Goal: Information Seeking & Learning: Learn about a topic

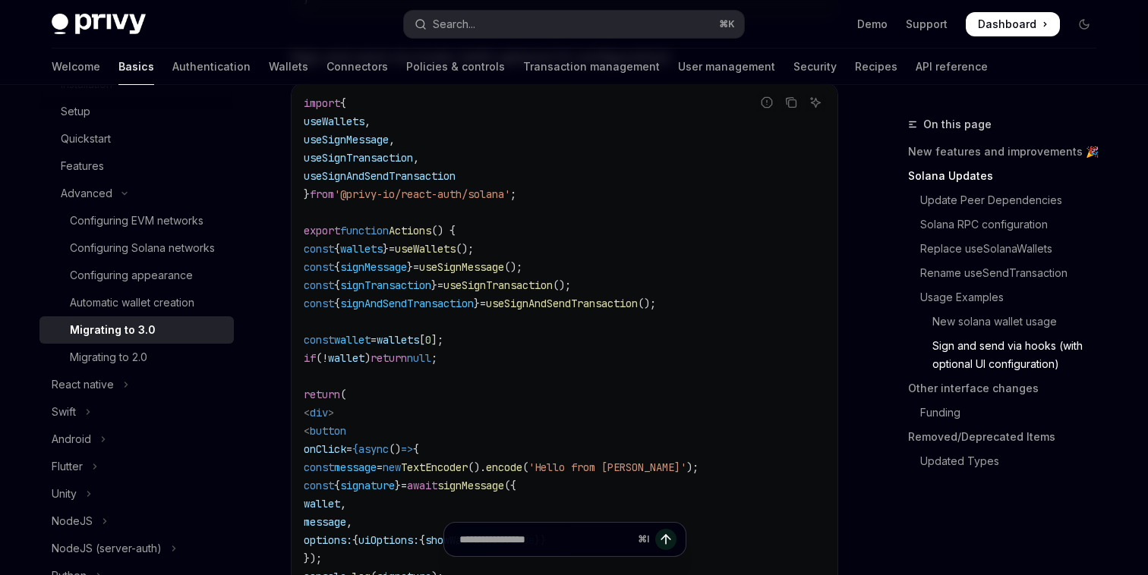
scroll to position [3290, 0]
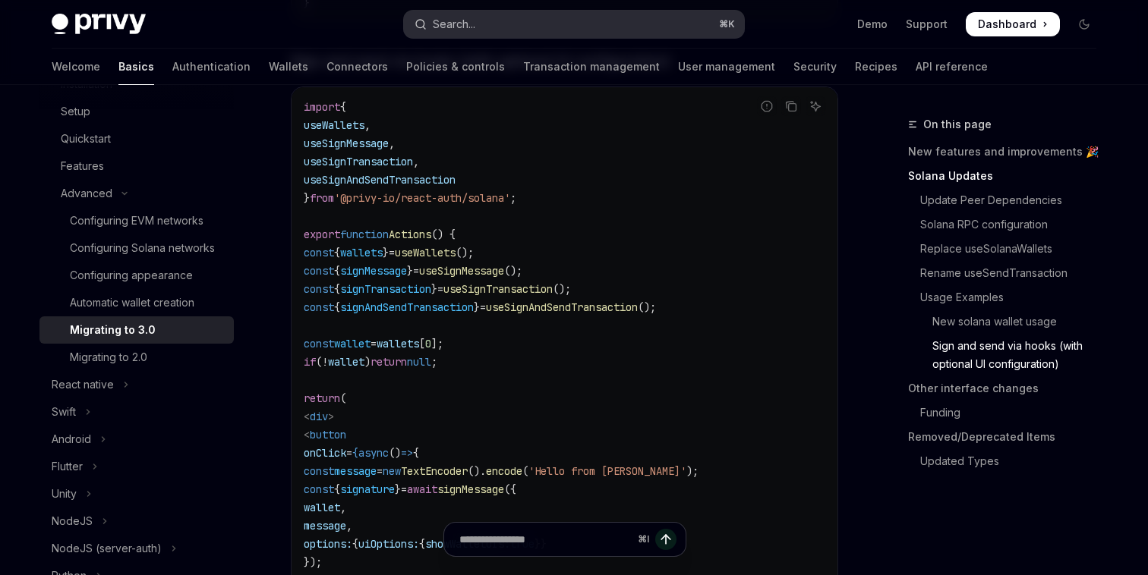
click at [443, 24] on div "Search..." at bounding box center [454, 24] width 43 height 18
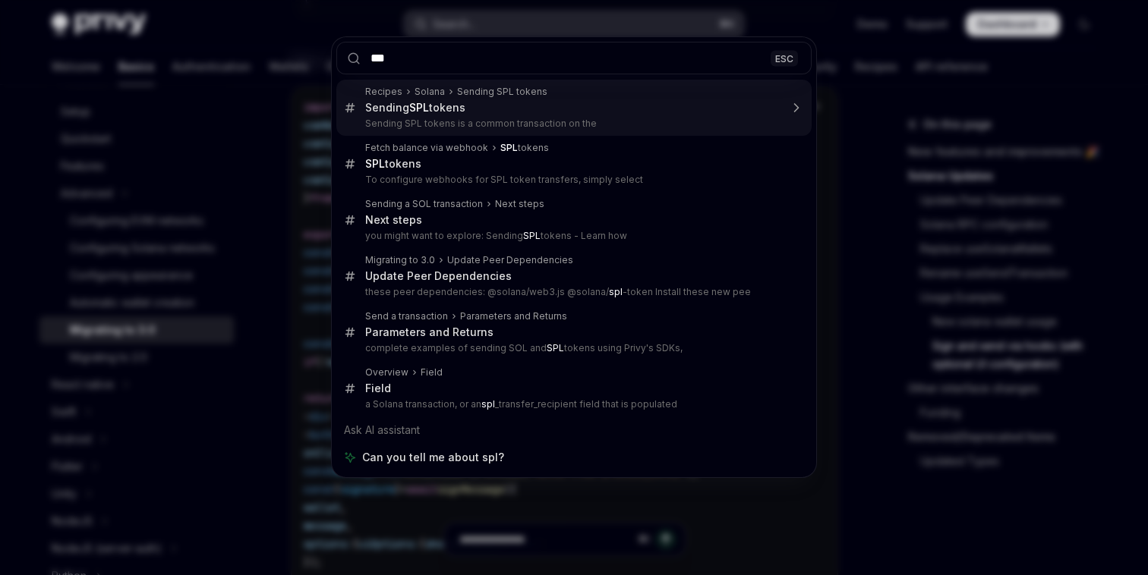
type input "***"
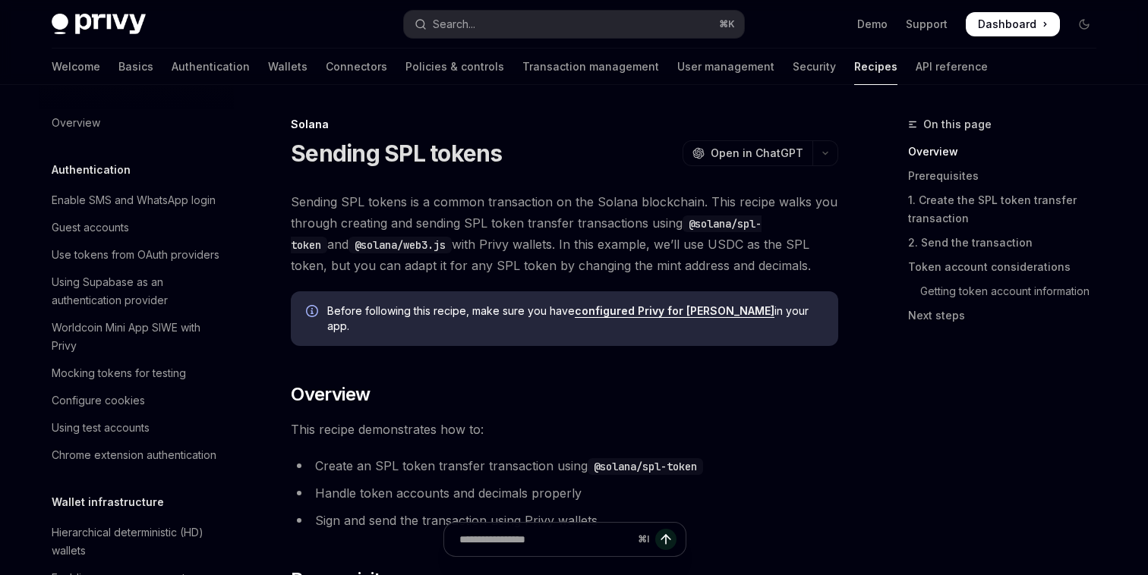
scroll to position [2275, 0]
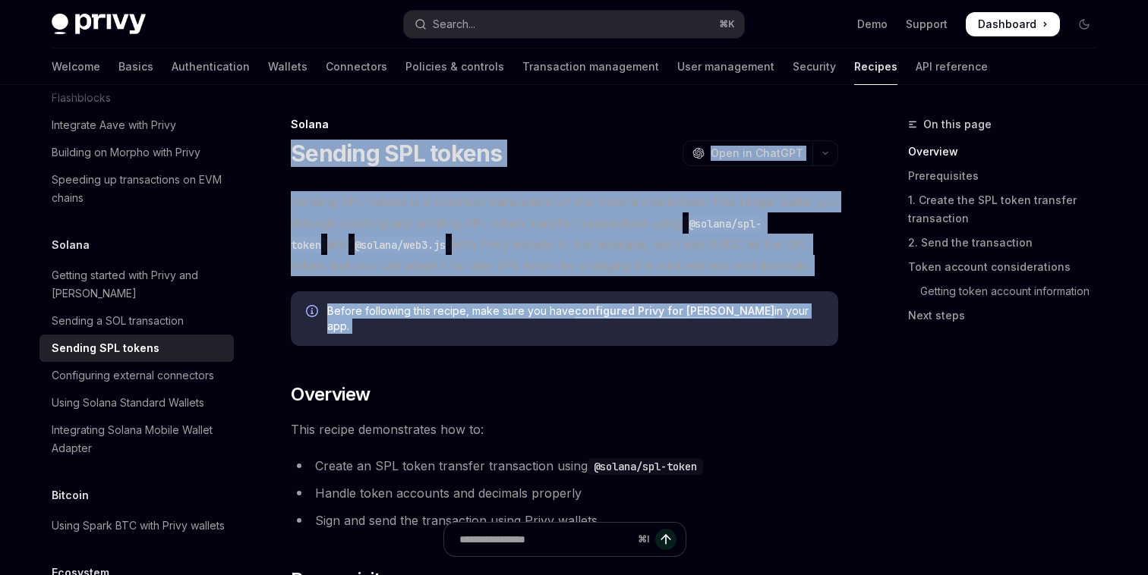
drag, startPoint x: 286, startPoint y: 148, endPoint x: 416, endPoint y: 361, distance: 249.7
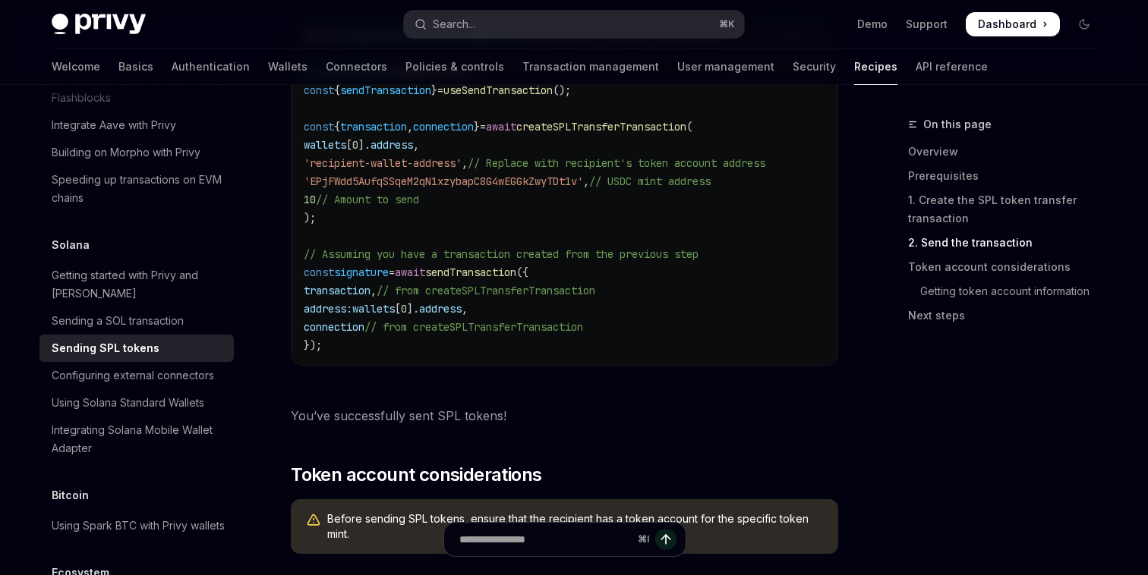
scroll to position [1940, 0]
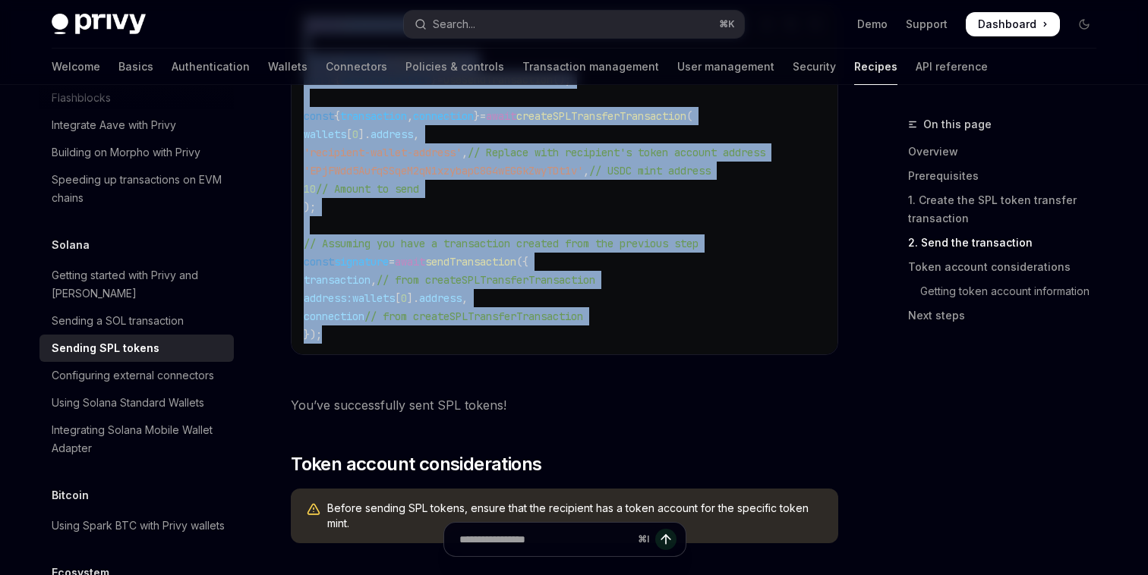
click at [417, 335] on code "import { useSendTransaction , useWallets } from '@privy-io/react-auth/solana' ;…" at bounding box center [564, 180] width 521 height 328
copy div "Loremip DOL sitame ConsEC Adip el SeddOEI TempOR Inci ut LaboREE Dolorem ALI en…"
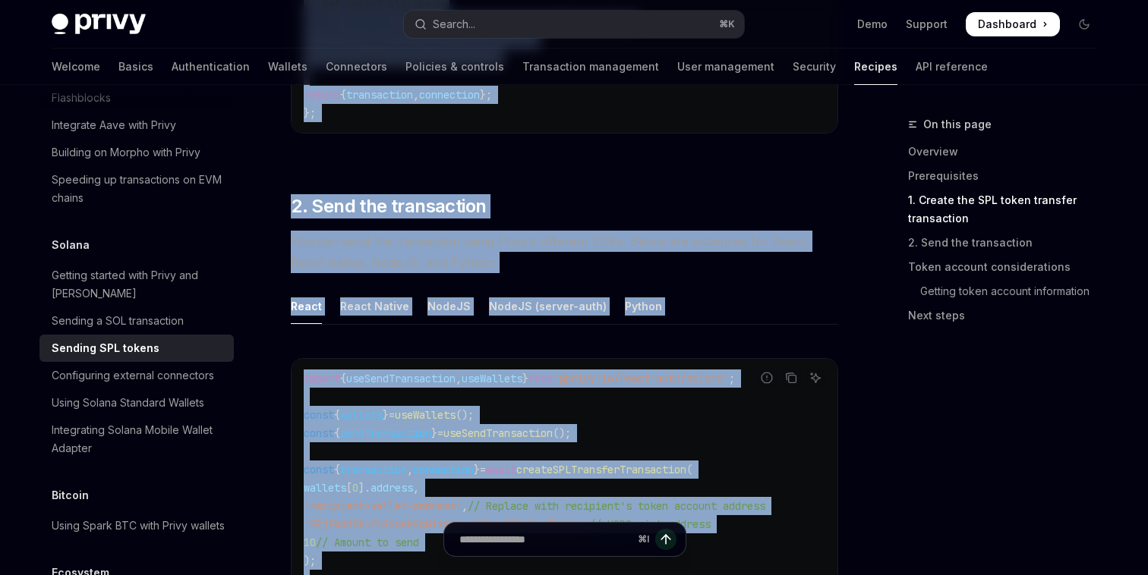
scroll to position [1670, 0]
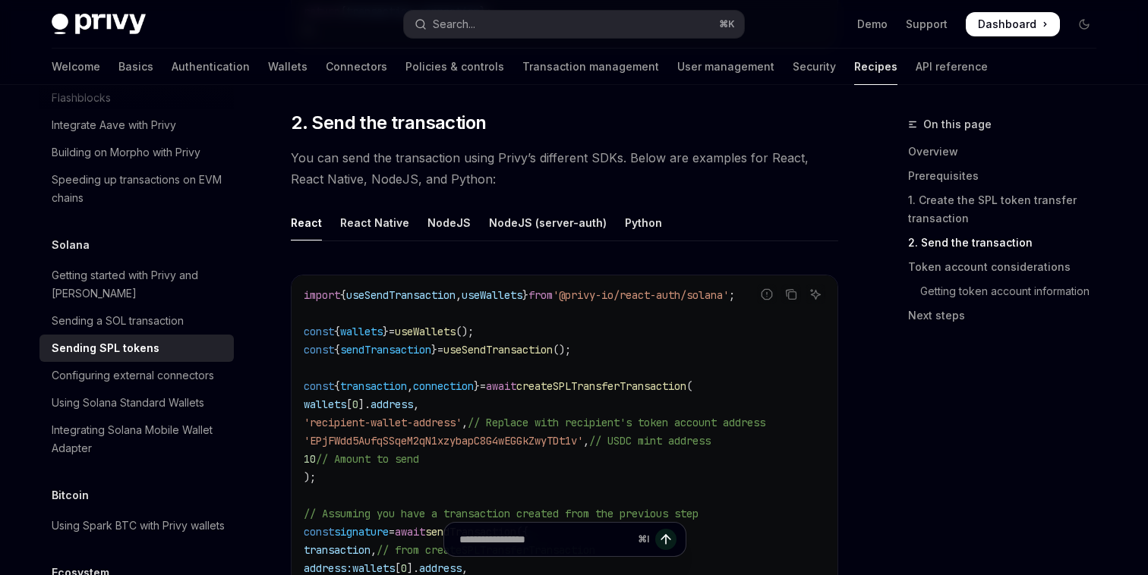
click at [447, 290] on span "useSendTransaction" at bounding box center [400, 295] width 109 height 14
copy span "useSendTransaction"
click at [486, 27] on button "Search... ⌘ K" at bounding box center [574, 24] width 340 height 27
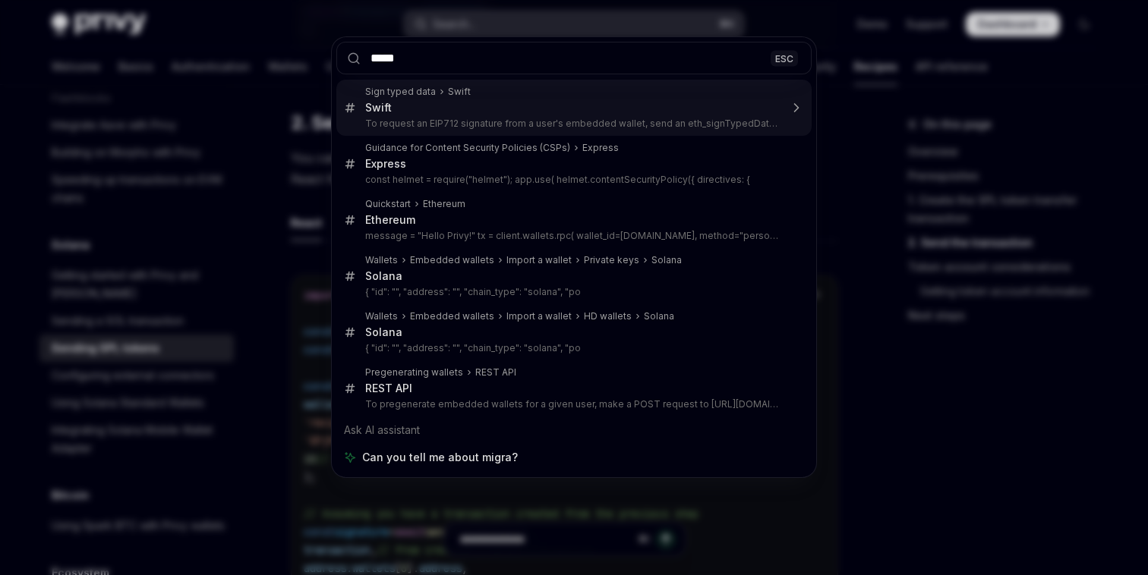
type input "****"
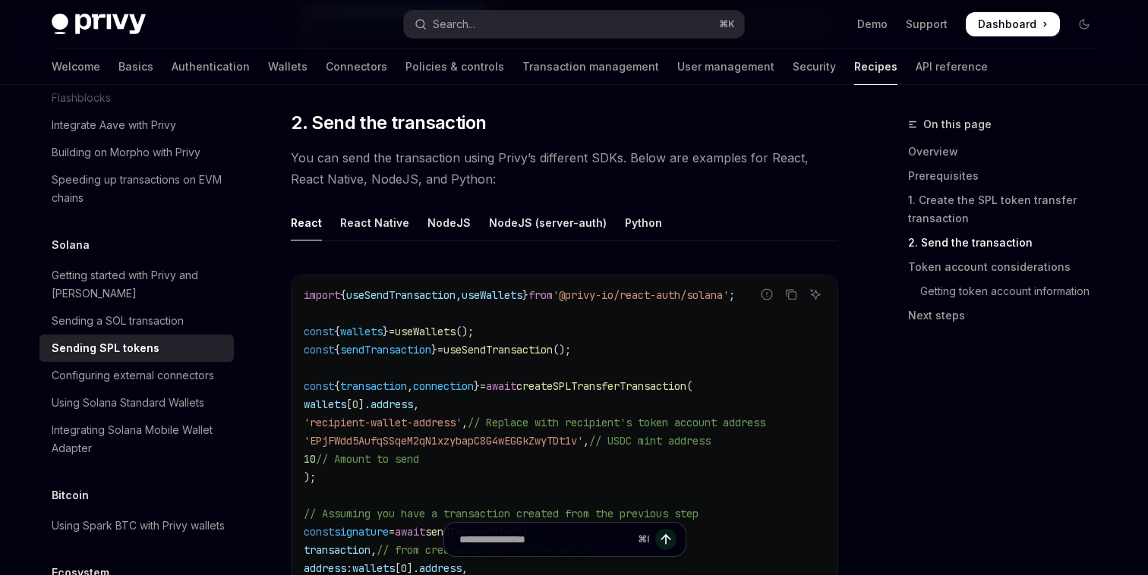
type textarea "*"
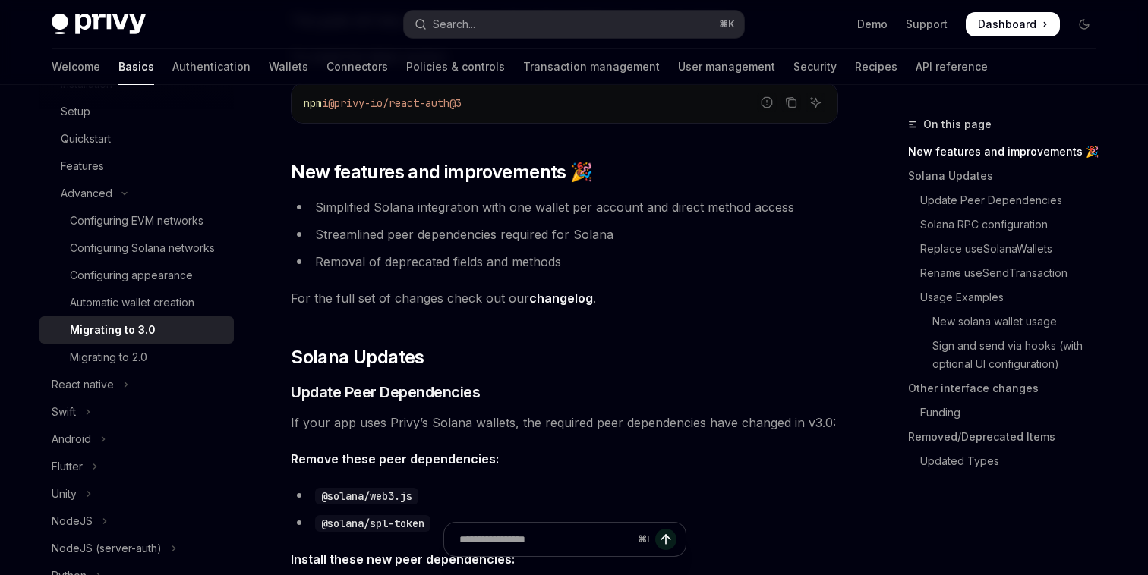
scroll to position [183, 0]
click at [974, 263] on link "Rename useSendTransaction" at bounding box center [1008, 273] width 200 height 24
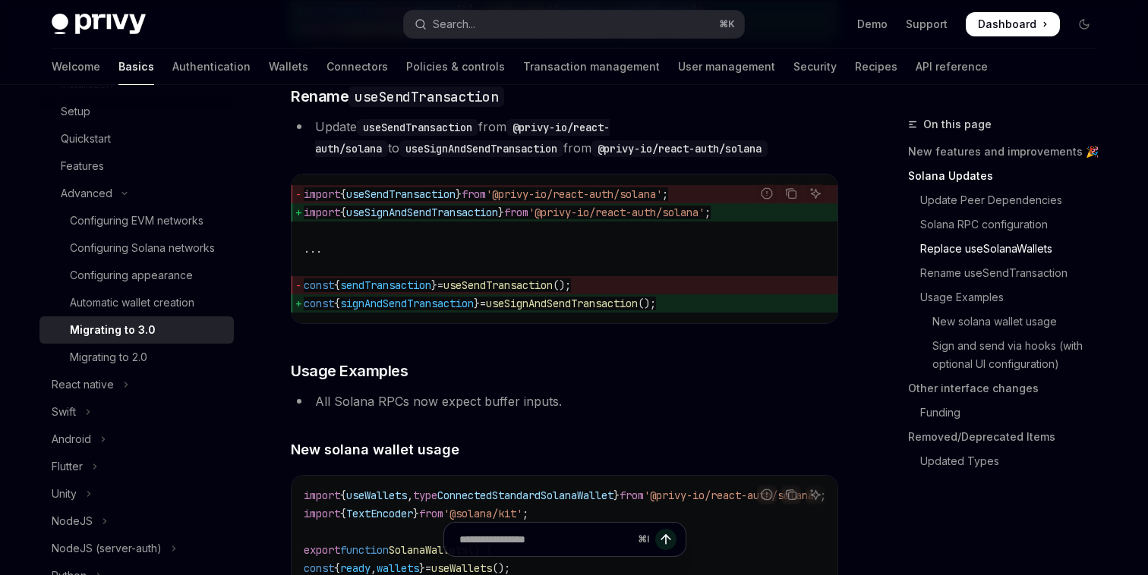
scroll to position [2315, 0]
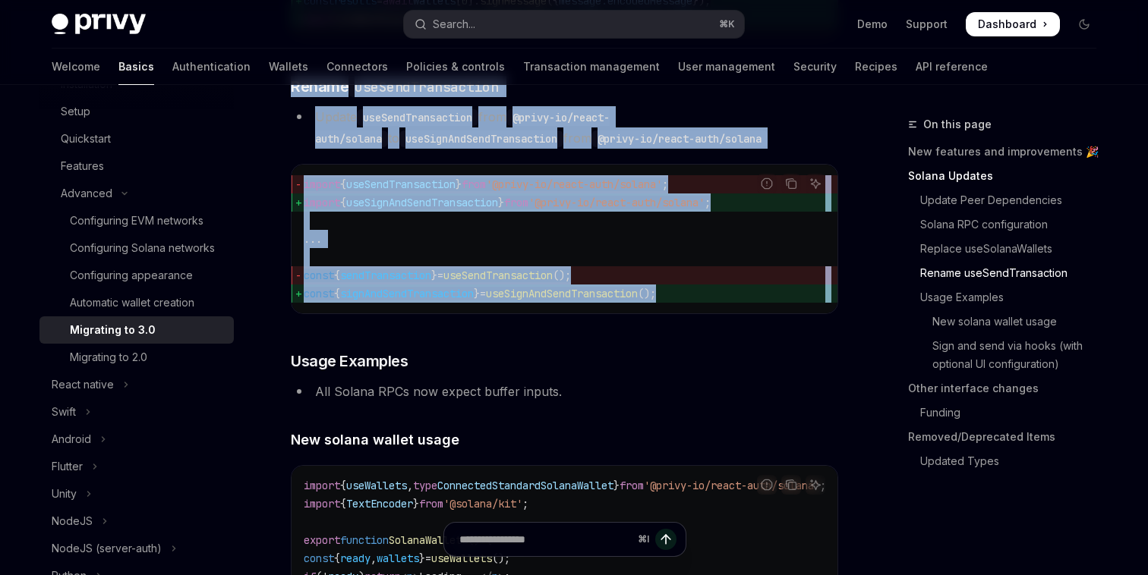
drag, startPoint x: 311, startPoint y: 95, endPoint x: 449, endPoint y: 382, distance: 318.1
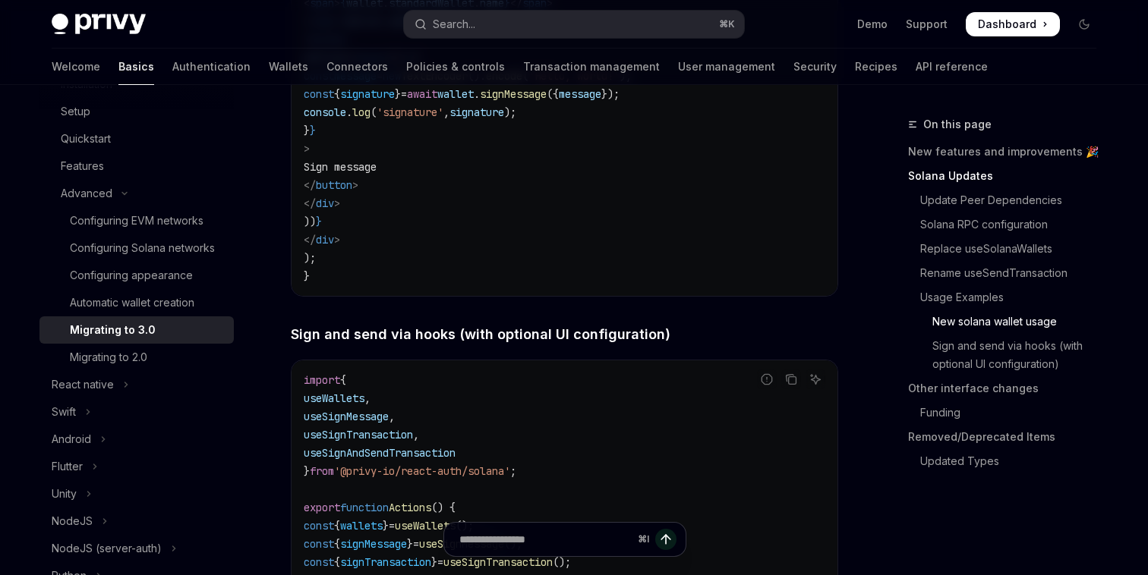
scroll to position [3018, 0]
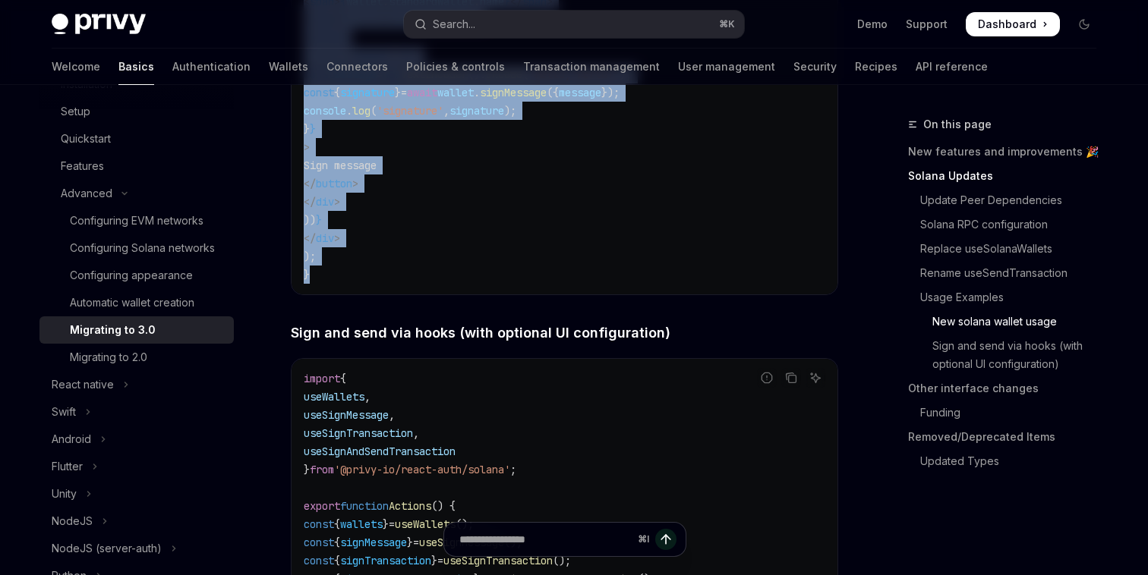
click at [443, 284] on code "import { useWallets , type ConnectedStandardSolanaWallet } from '@privy-io/reac…" at bounding box center [583, 29] width 559 height 510
copy div "Loremi dolOrsiTametconsec Adipis eliTsedDoeiusmodte inci @utlab-et/dolor-magn/a…"
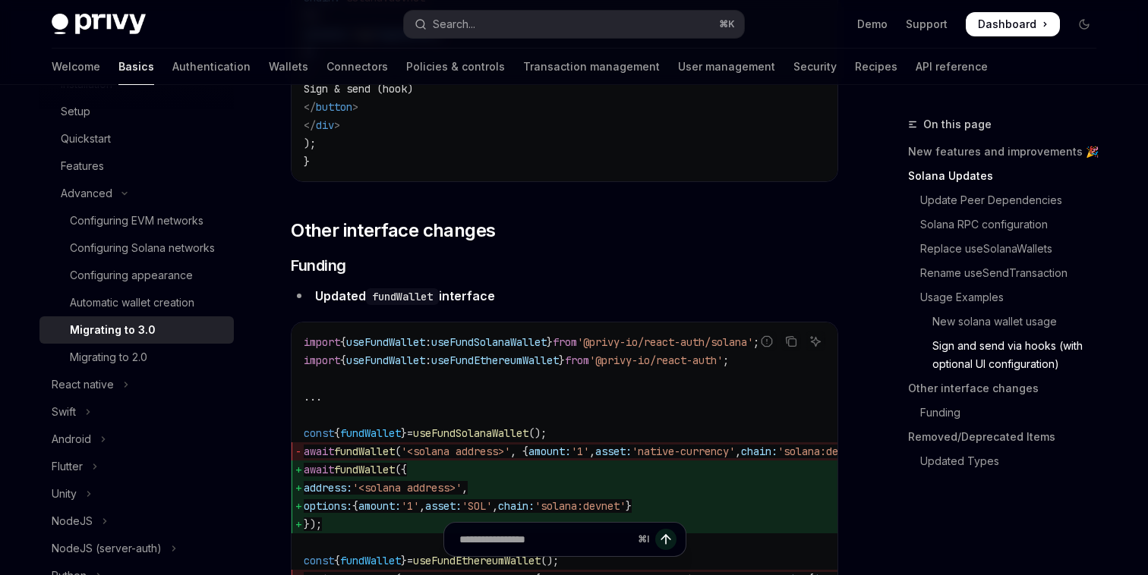
scroll to position [4368, 0]
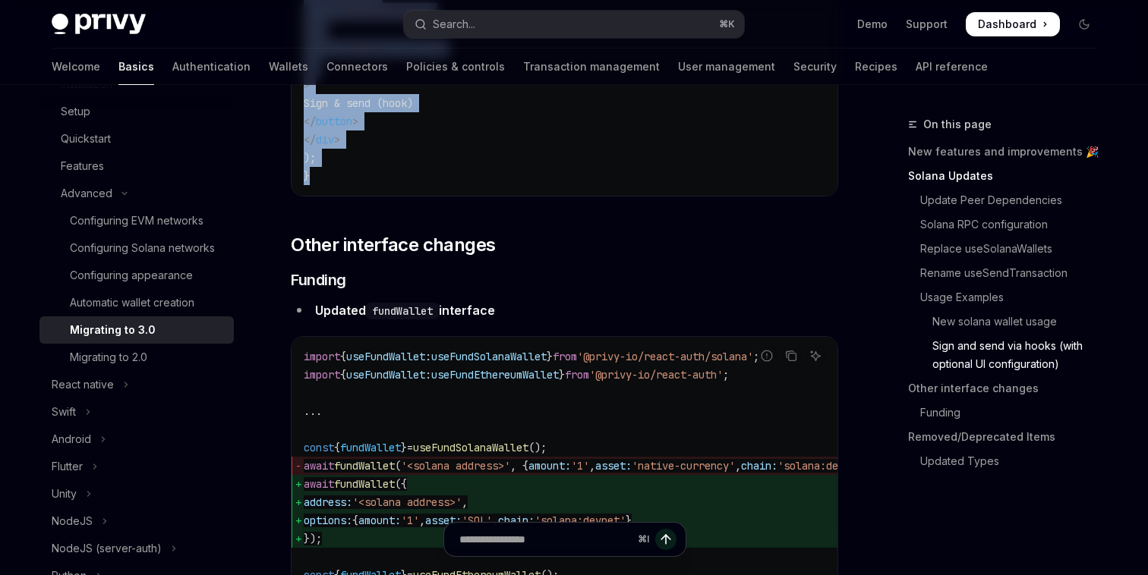
copy div "Loremi dolOrsiTametconsec Adipis eliTsedDoeiusmodte inci @utlab-et/dolor-magn/a…"
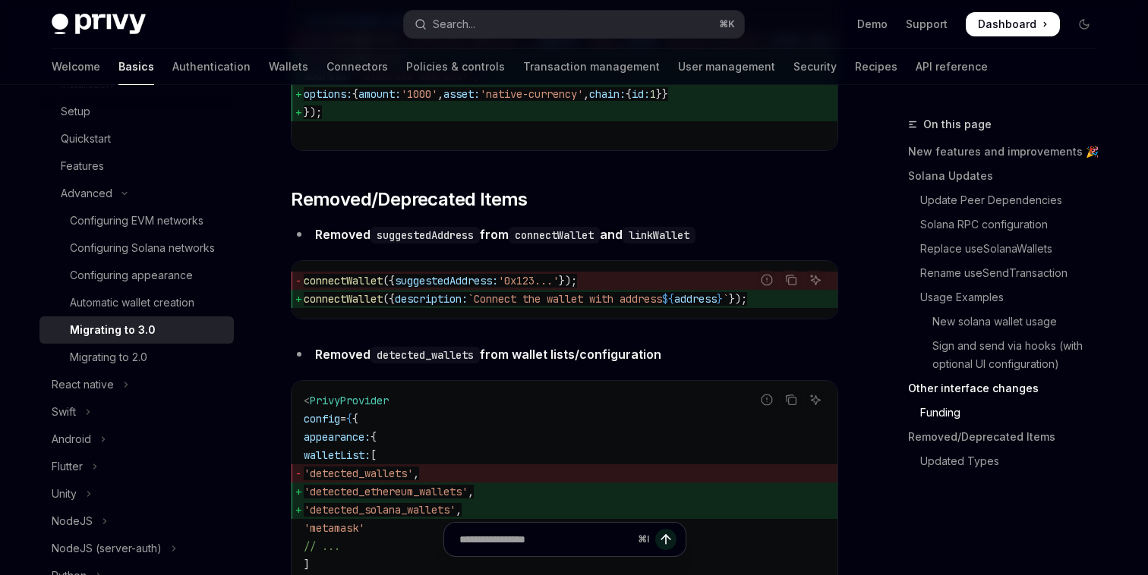
scroll to position [5007, 0]
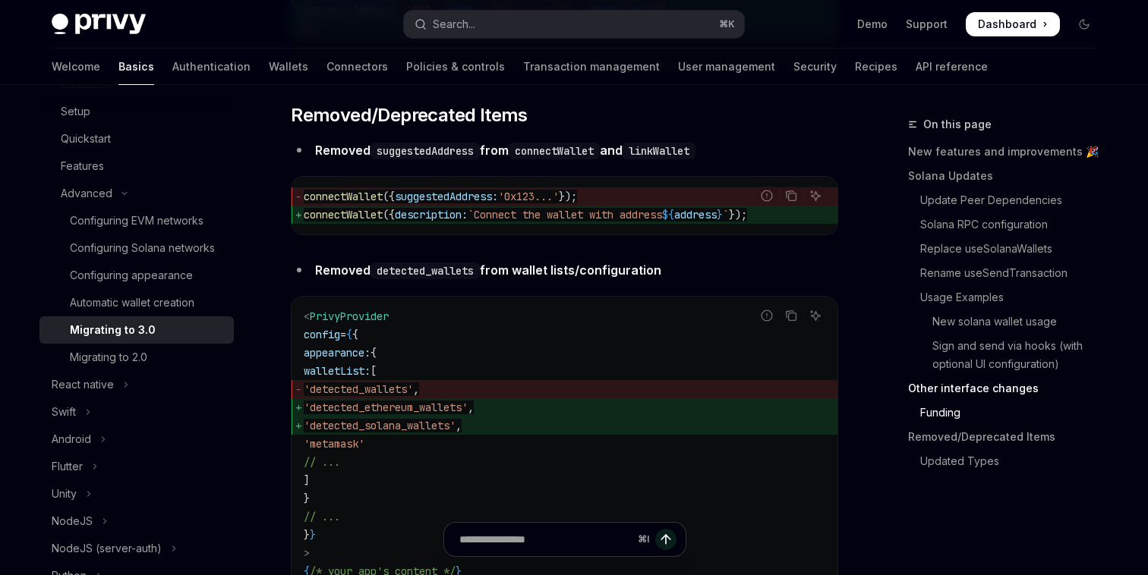
click at [402, 159] on code "suggestedAddress" at bounding box center [424, 151] width 109 height 17
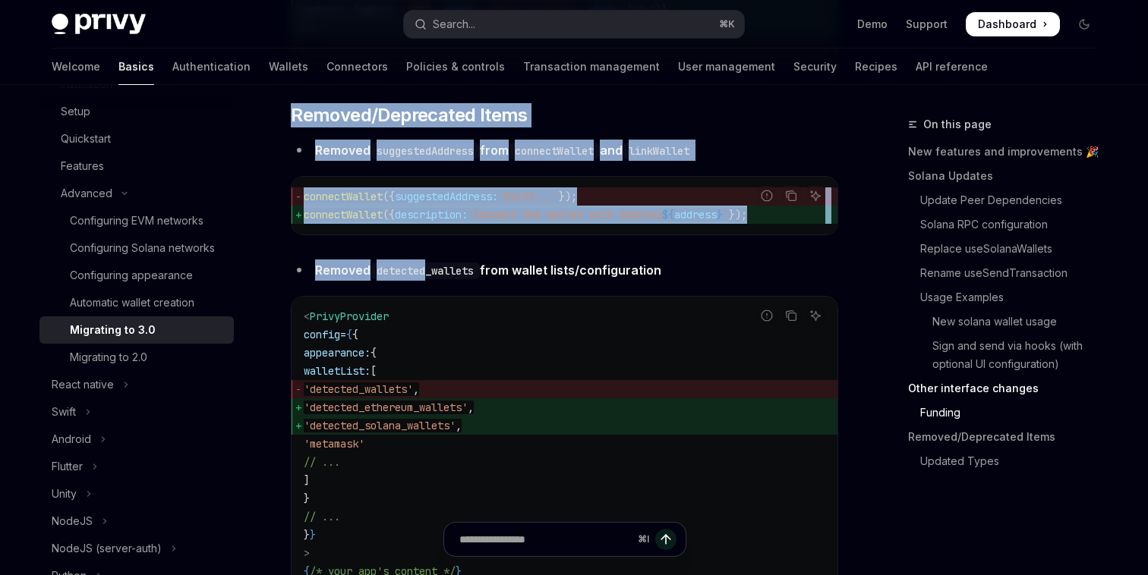
drag, startPoint x: 388, startPoint y: 130, endPoint x: 430, endPoint y: 313, distance: 187.8
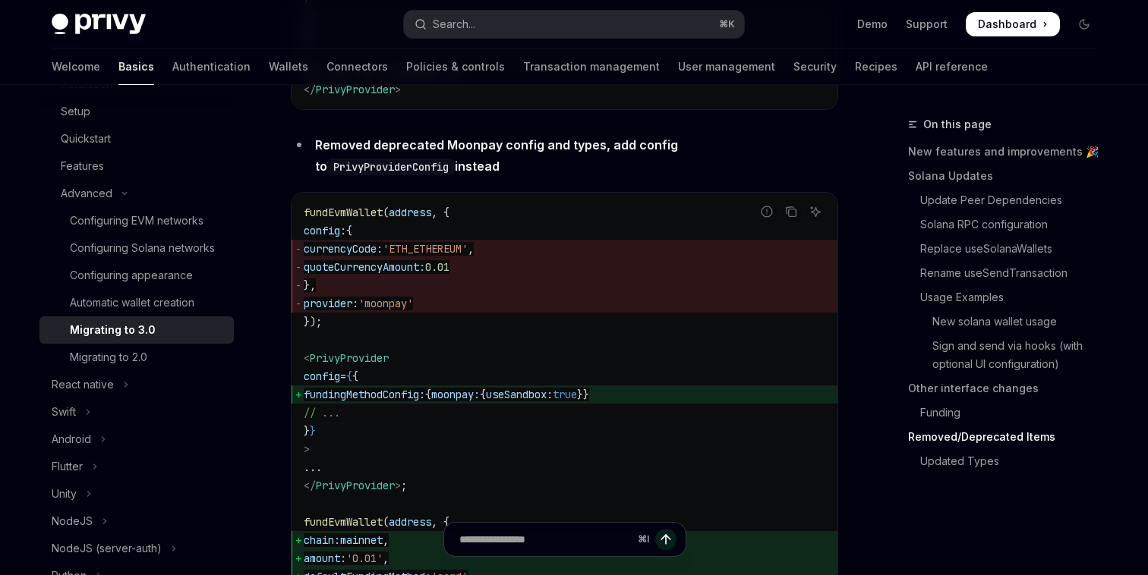
scroll to position [5518, 0]
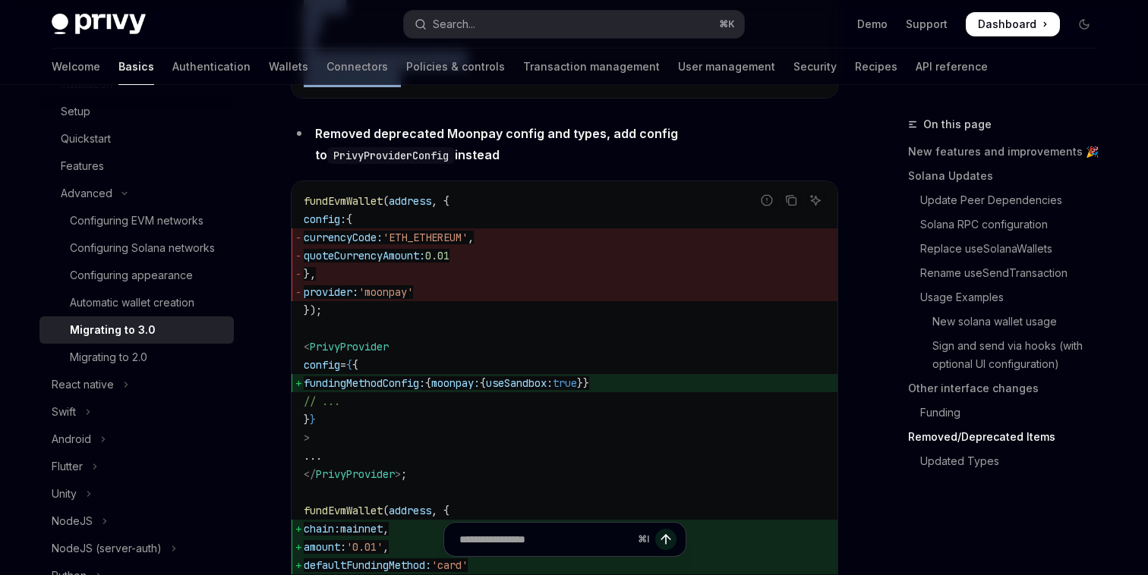
copy div "Removed/Deprecated Items Removed suggestedAddress from connectWallet and linkWa…"
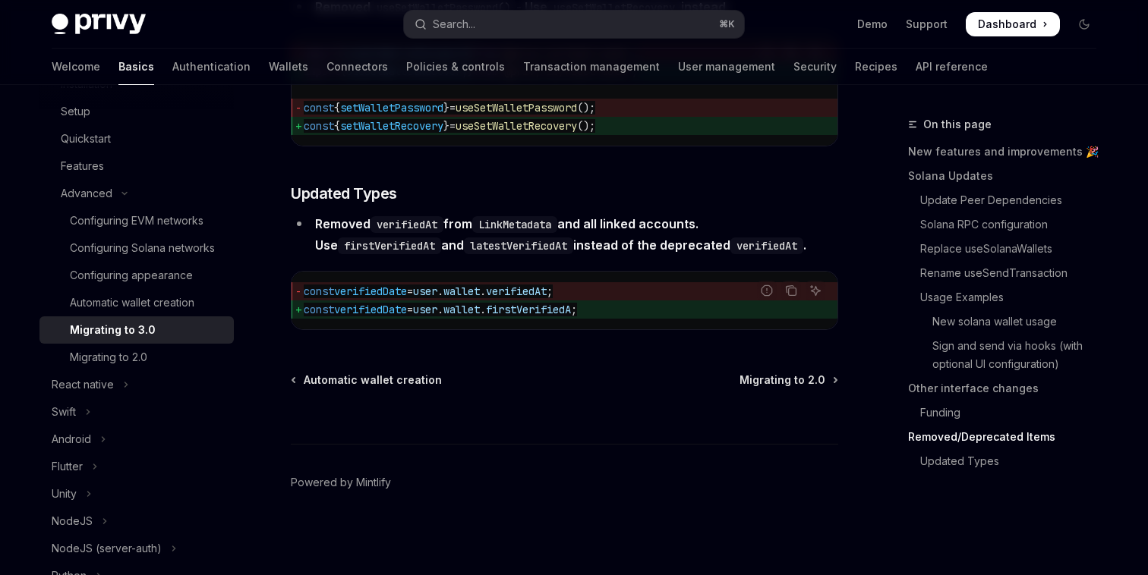
scroll to position [6908, 0]
click at [1001, 325] on link "New solana wallet usage" at bounding box center [1008, 322] width 200 height 24
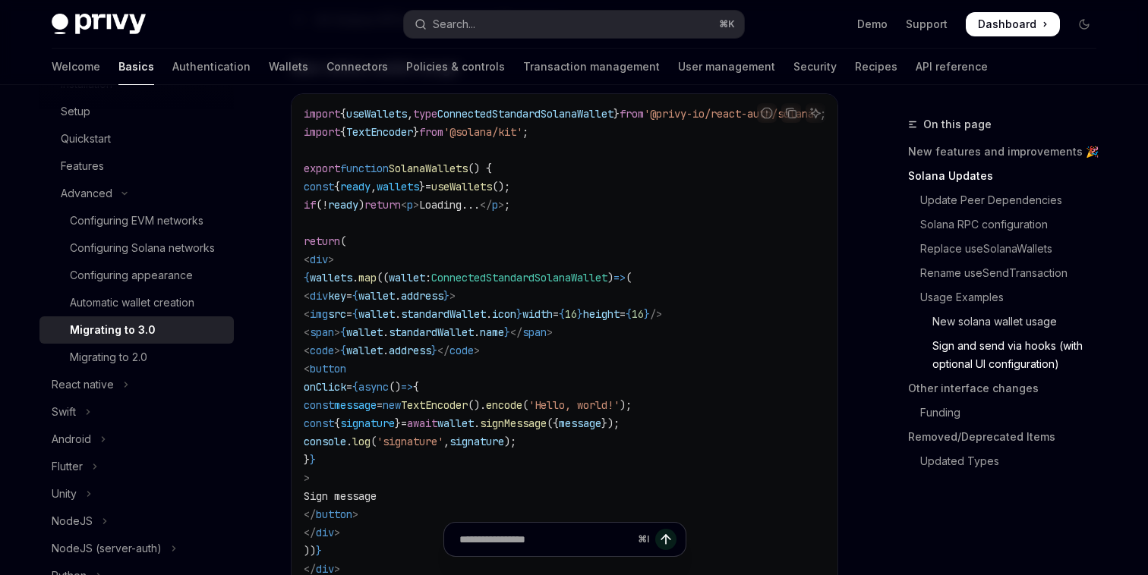
scroll to position [2669, 0]
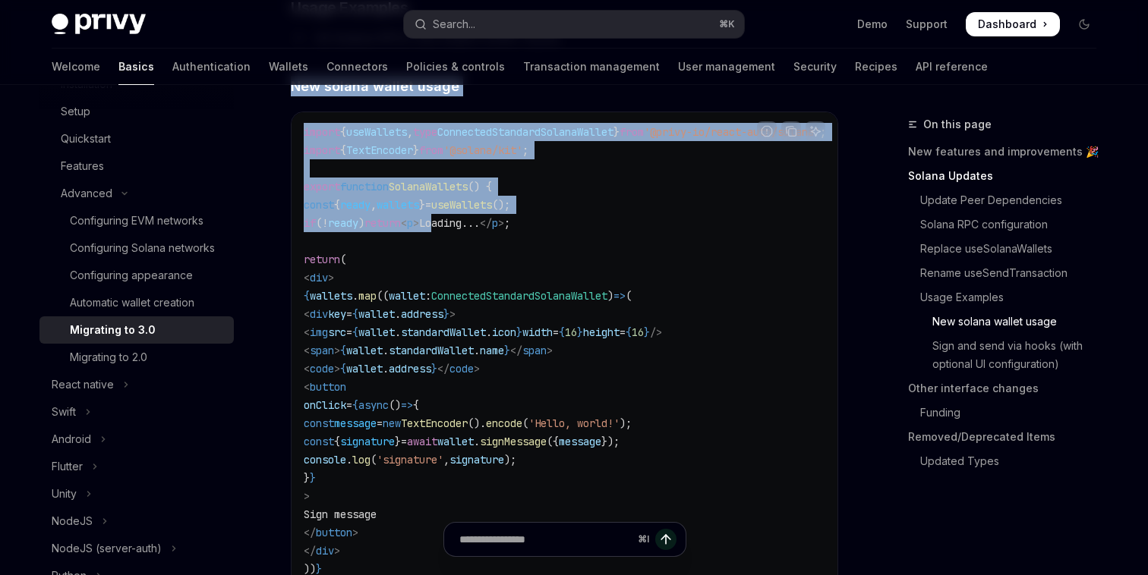
drag, startPoint x: 349, startPoint y: 90, endPoint x: 471, endPoint y: 271, distance: 218.3
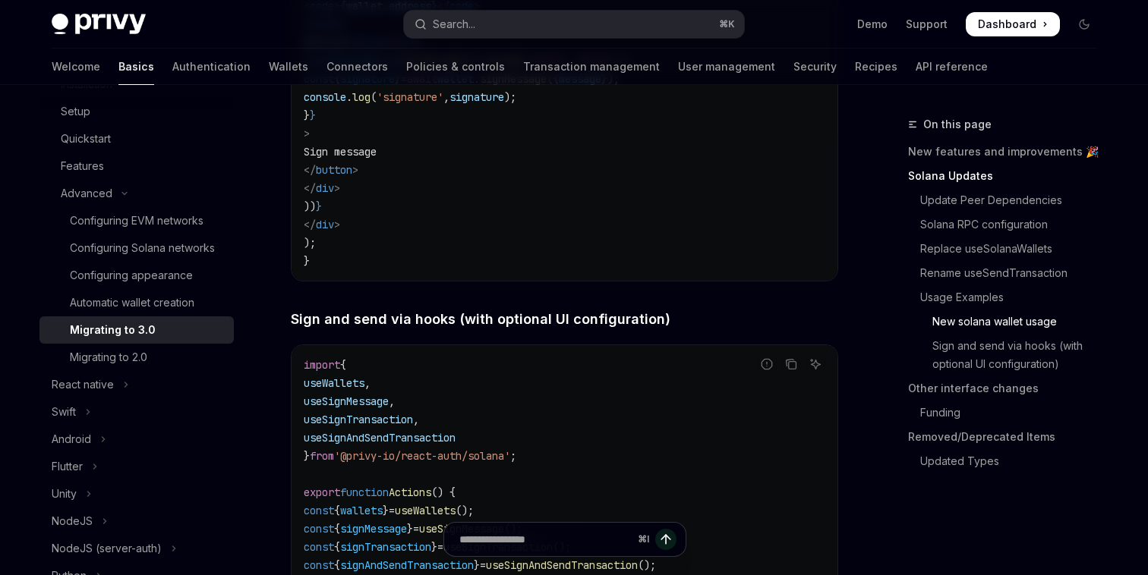
scroll to position [3035, 0]
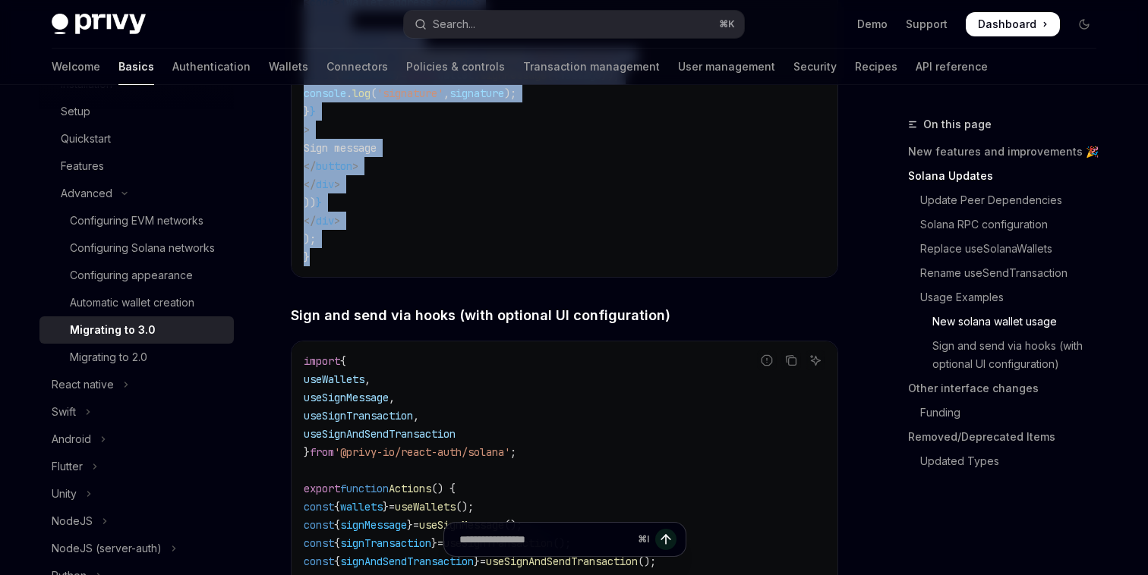
click at [465, 266] on code "import { useWallets , type ConnectedStandardSolanaWallet } from '@privy-io/reac…" at bounding box center [583, 11] width 559 height 510
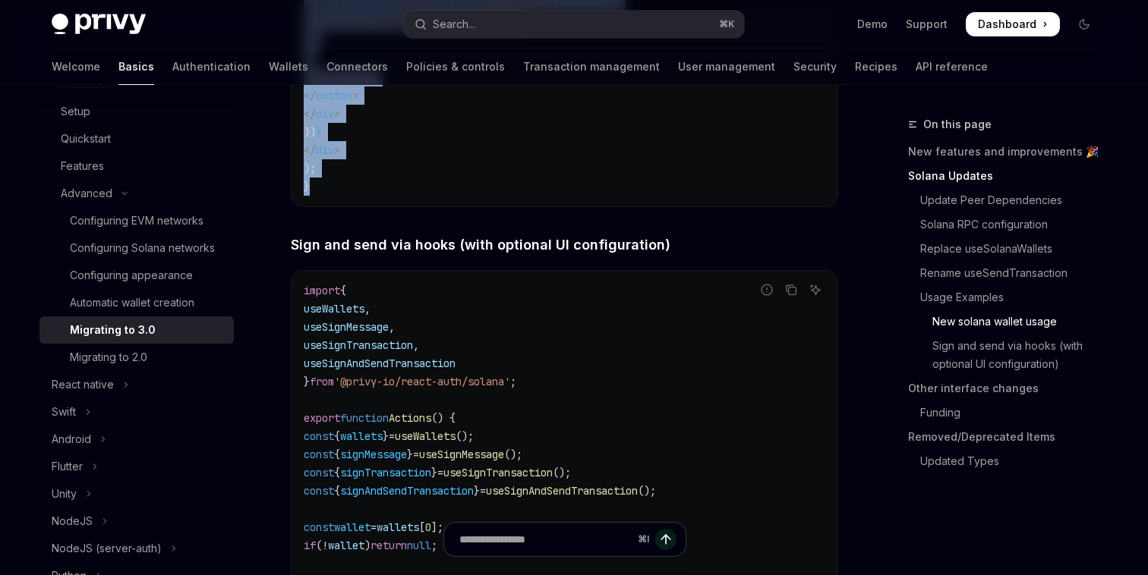
scroll to position [3134, 0]
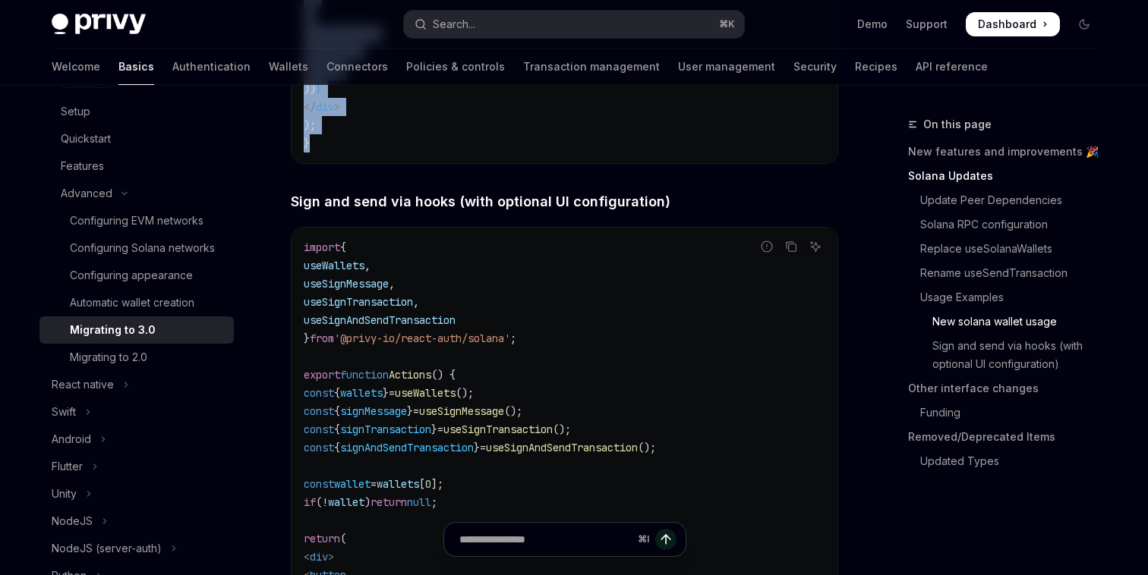
copy div "New solana wallet usage Report incorrect code Copy Ask AI import { useWallets ,…"
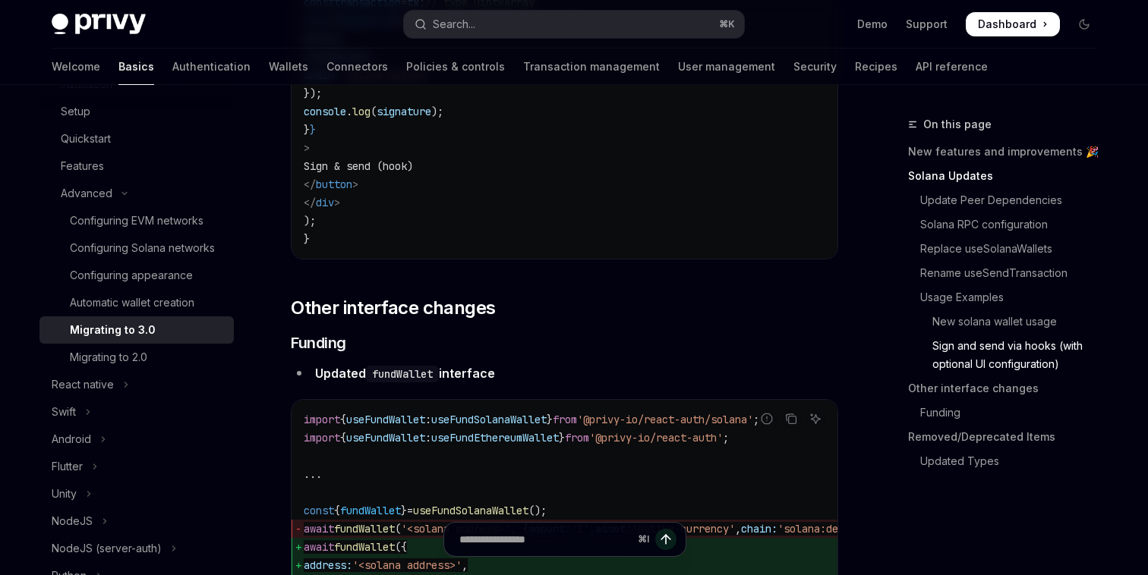
scroll to position [4471, 0]
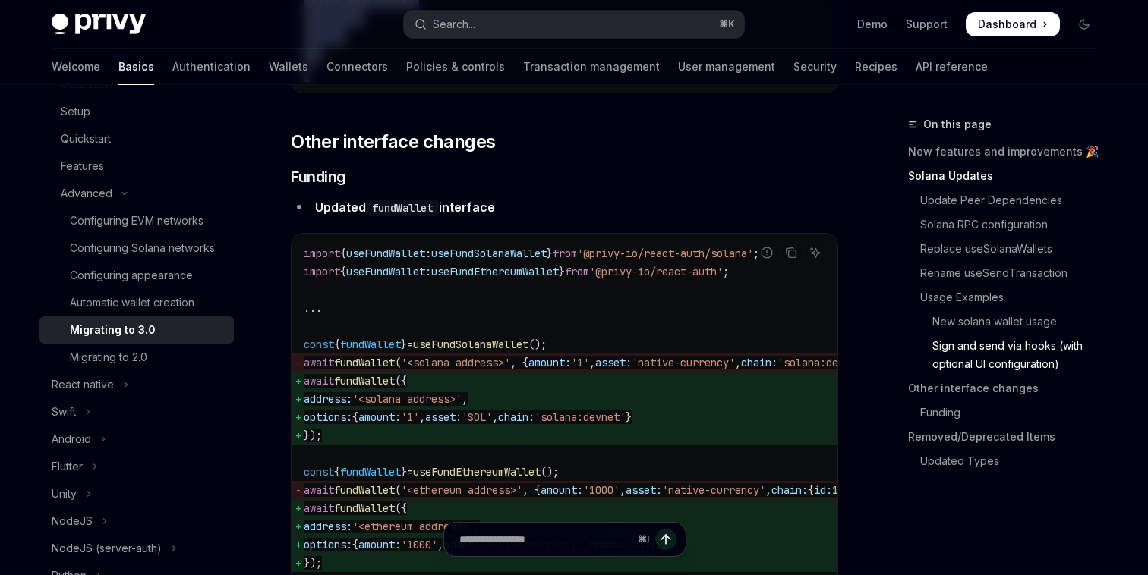
copy div "New solana wallet usage Report incorrect code Copy Ask AI import { useWallets ,…"
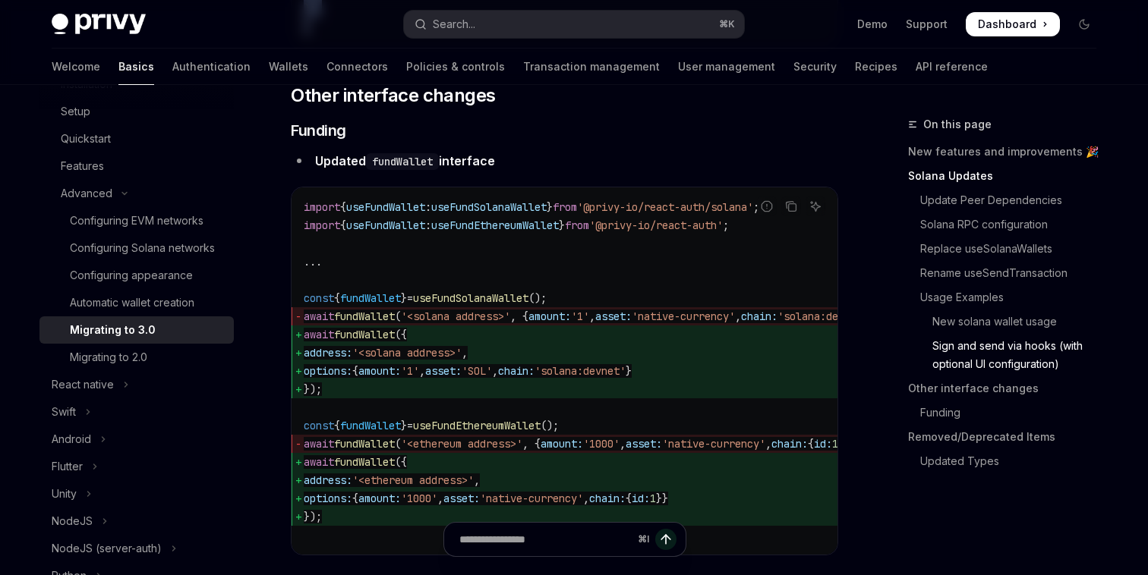
scroll to position [4528, 0]
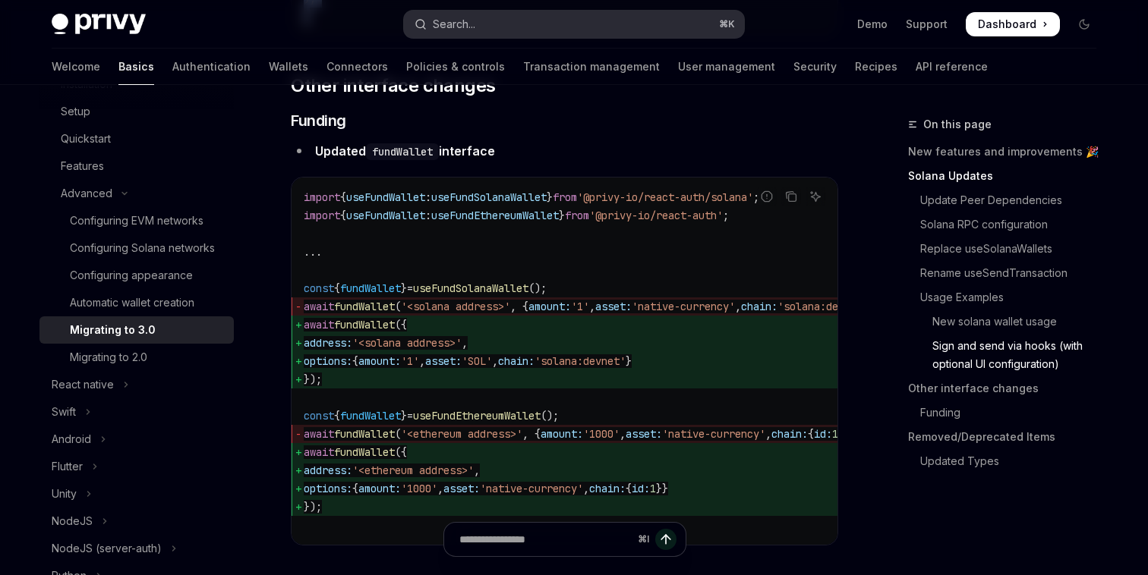
click at [473, 28] on div "Search..." at bounding box center [454, 24] width 43 height 18
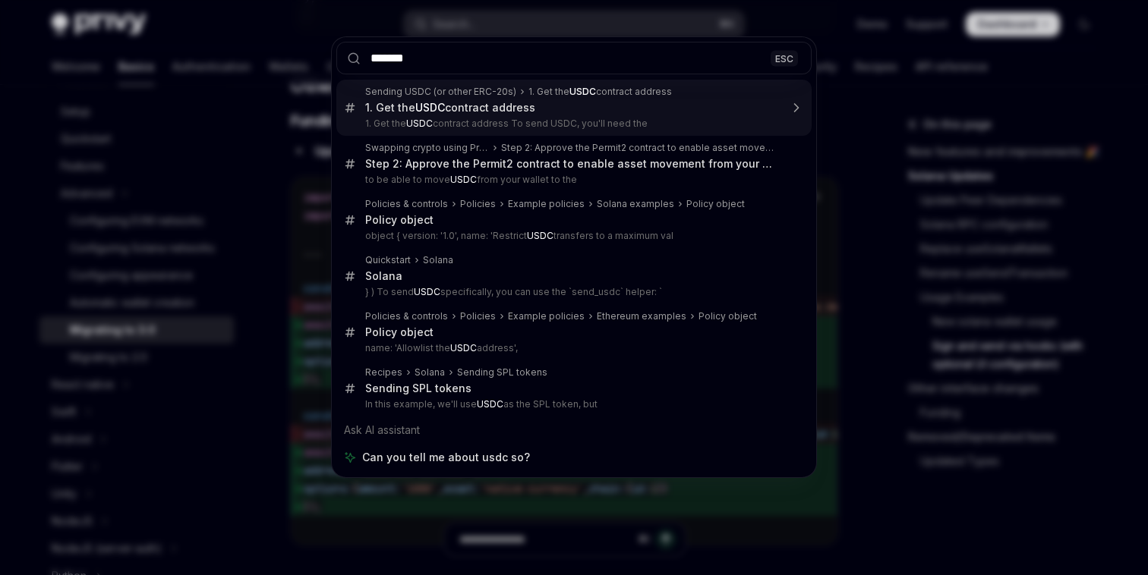
type input "********"
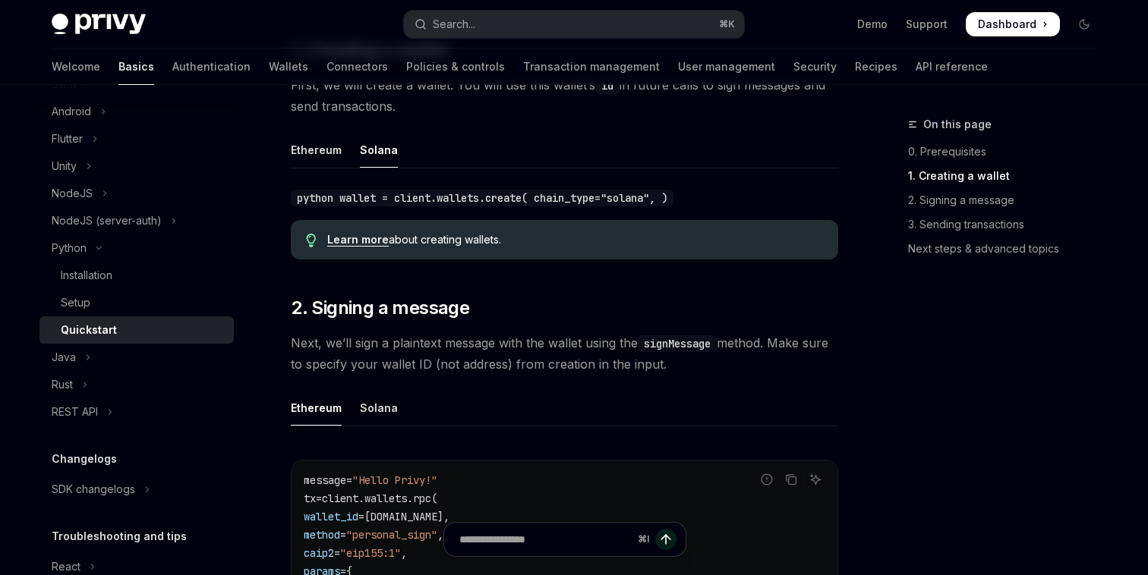
scroll to position [320, 0]
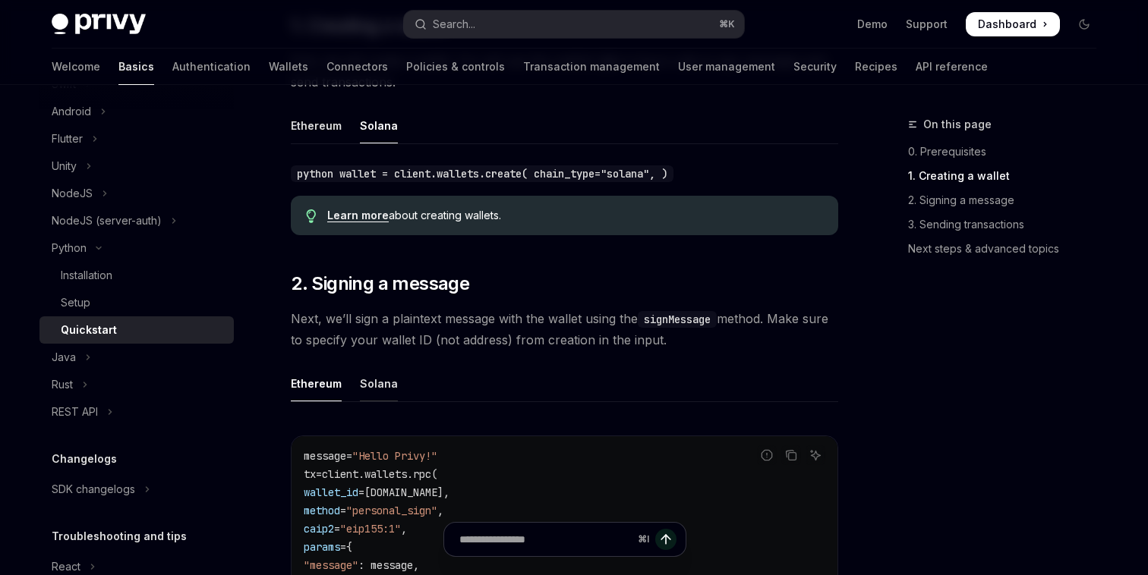
click at [362, 395] on div "Solana" at bounding box center [379, 384] width 38 height 36
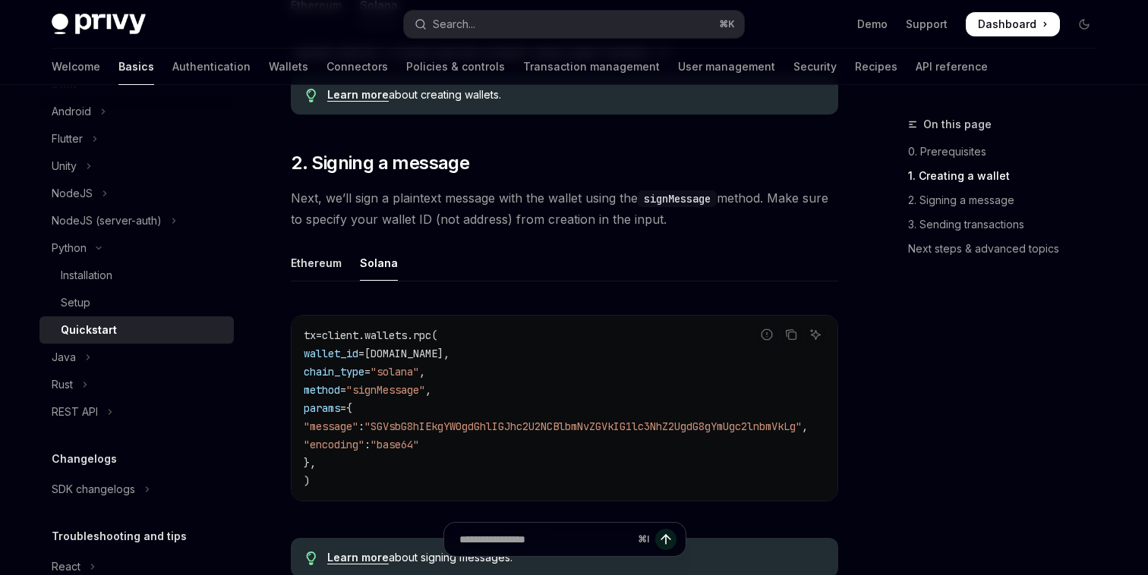
scroll to position [439, 0]
click at [305, 268] on div "Ethereum" at bounding box center [316, 265] width 51 height 36
type textarea "*"
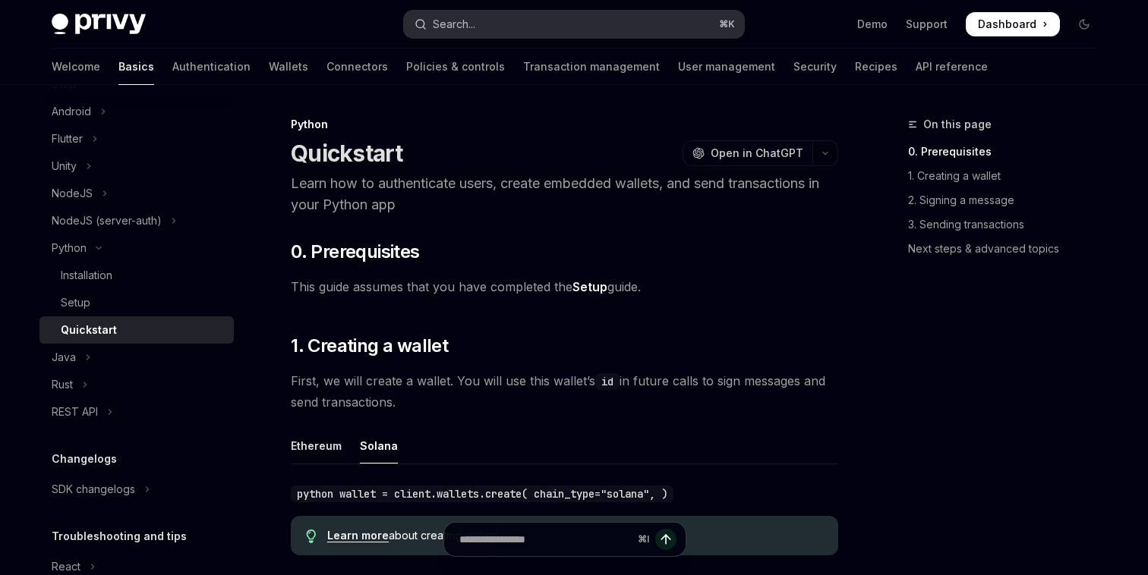
click at [455, 24] on div "Search..." at bounding box center [454, 24] width 43 height 18
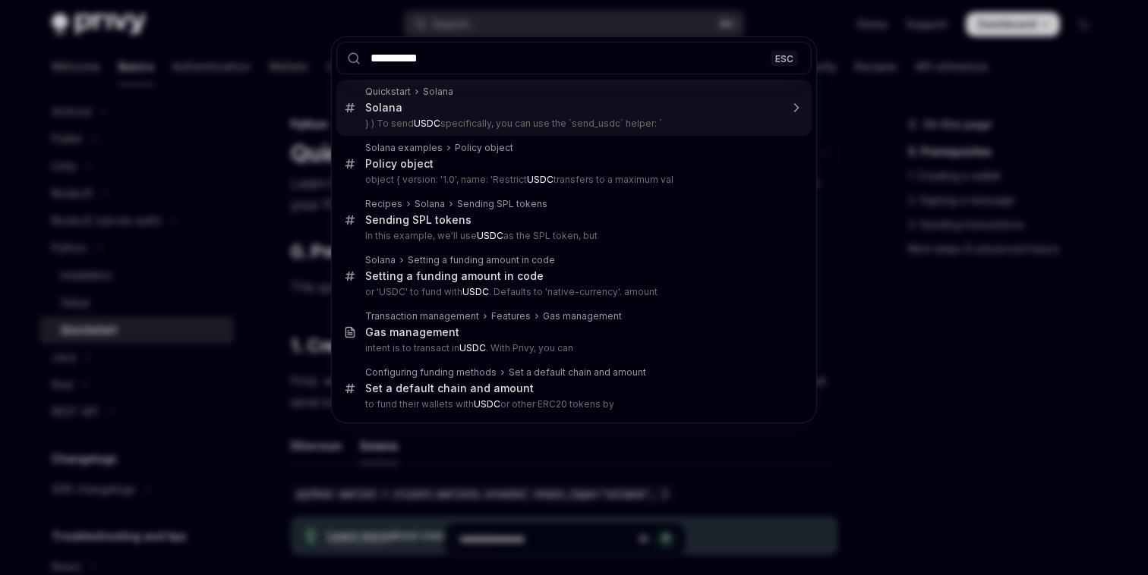
type input "**********"
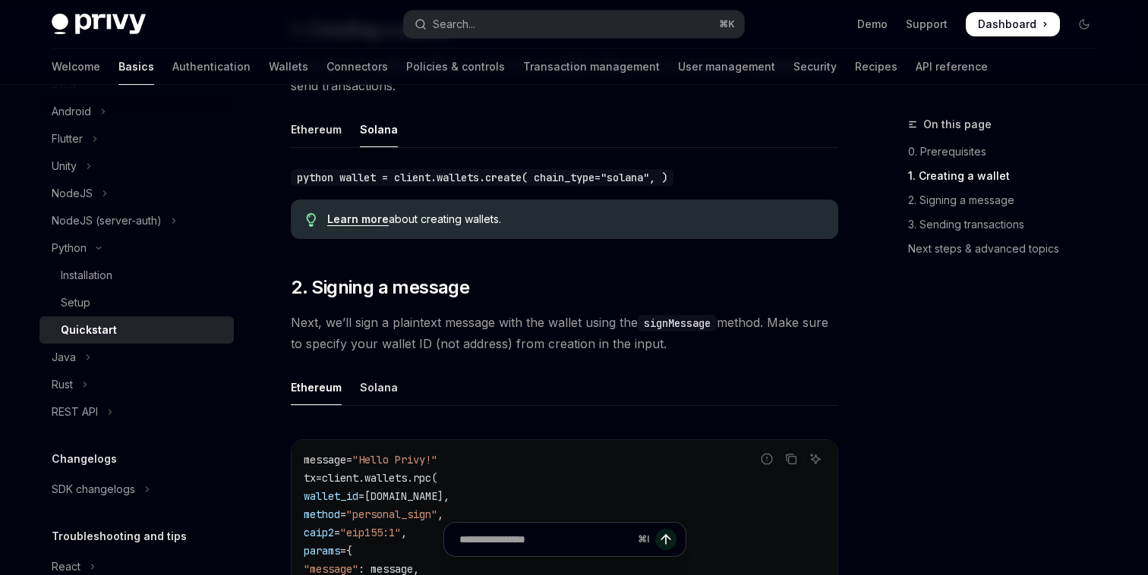
scroll to position [328, 0]
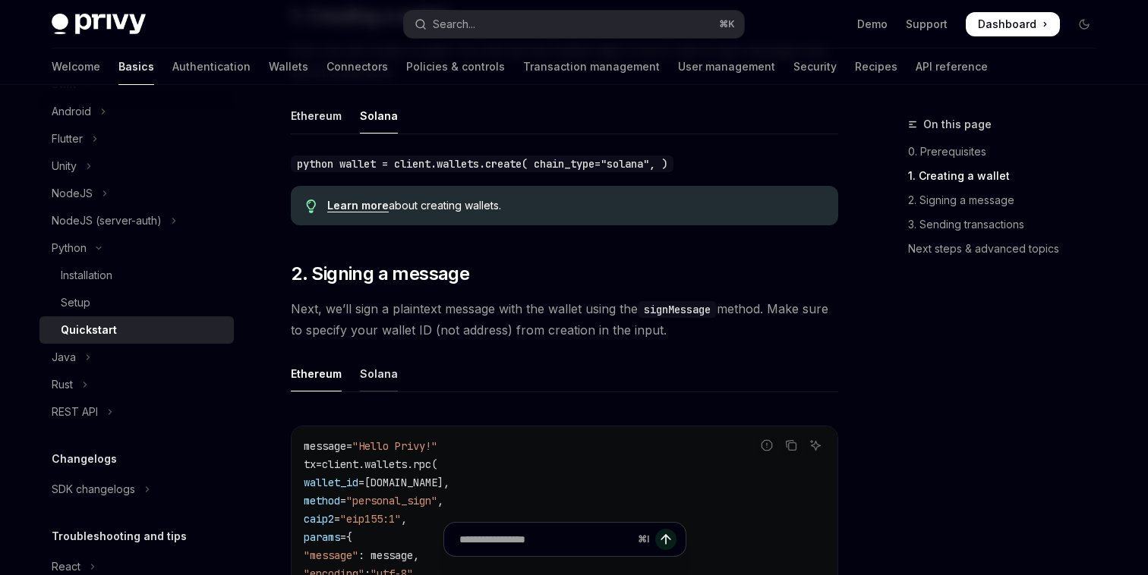
click at [369, 374] on div "Solana" at bounding box center [379, 374] width 38 height 36
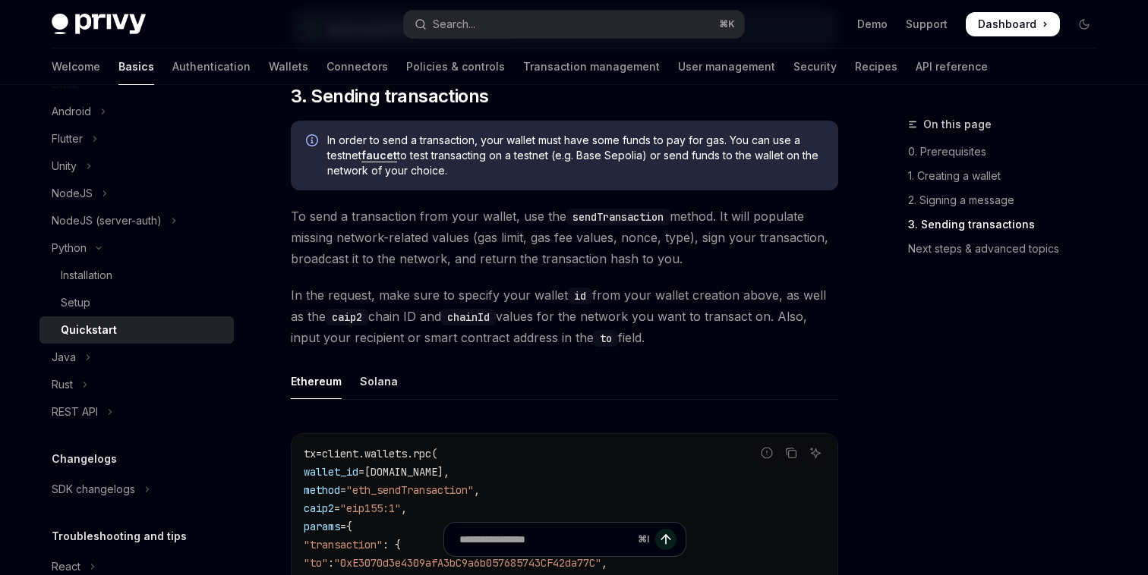
scroll to position [1013, 0]
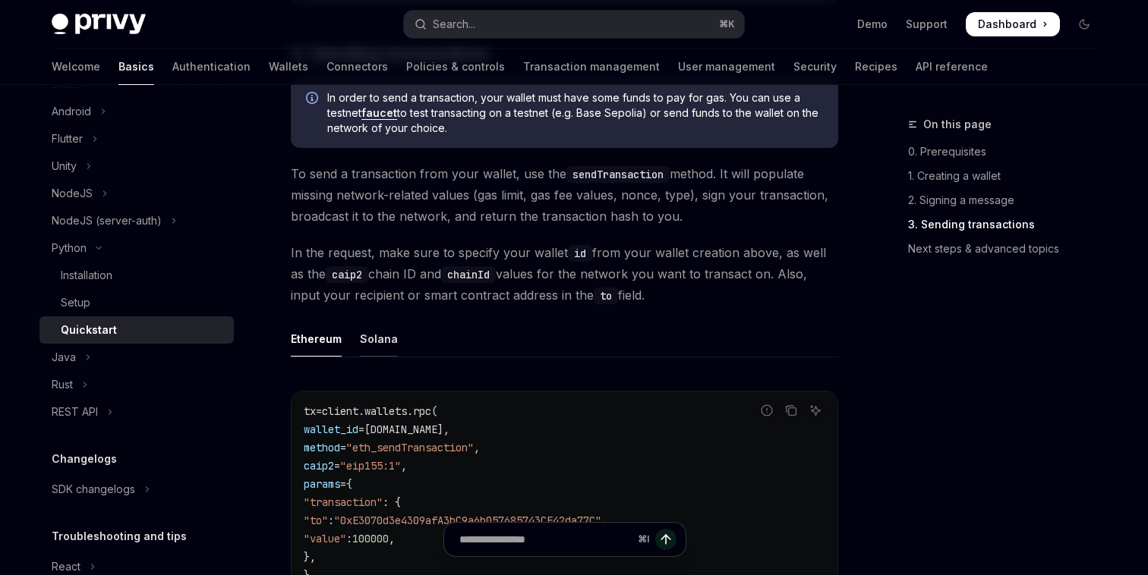
click at [376, 354] on div "Solana" at bounding box center [379, 339] width 38 height 36
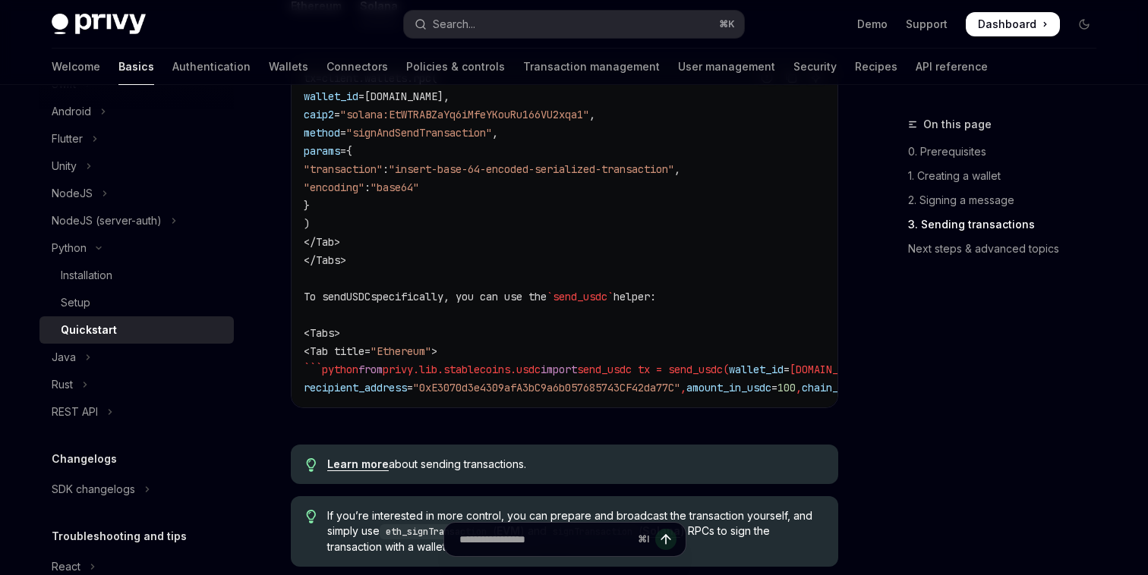
scroll to position [1366, 0]
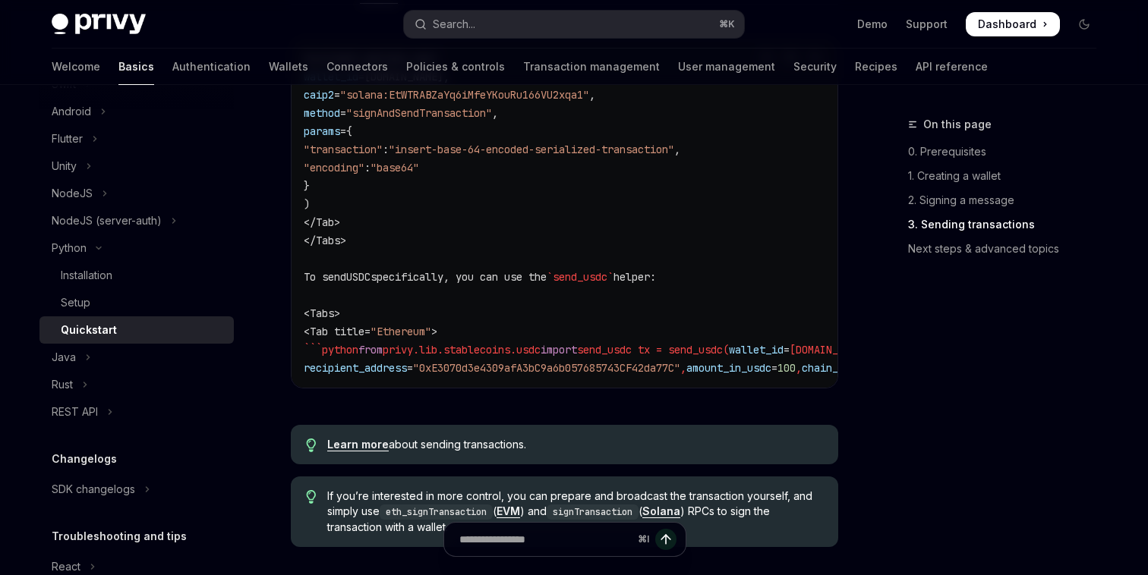
click at [432, 267] on code "tx = client.wallets.rpc( wallet_id = [DOMAIN_NAME], caip2 = "solana:EtWTRABZaYq…" at bounding box center [607, 213] width 607 height 328
click at [436, 279] on span "specifically, you can use the" at bounding box center [458, 277] width 176 height 14
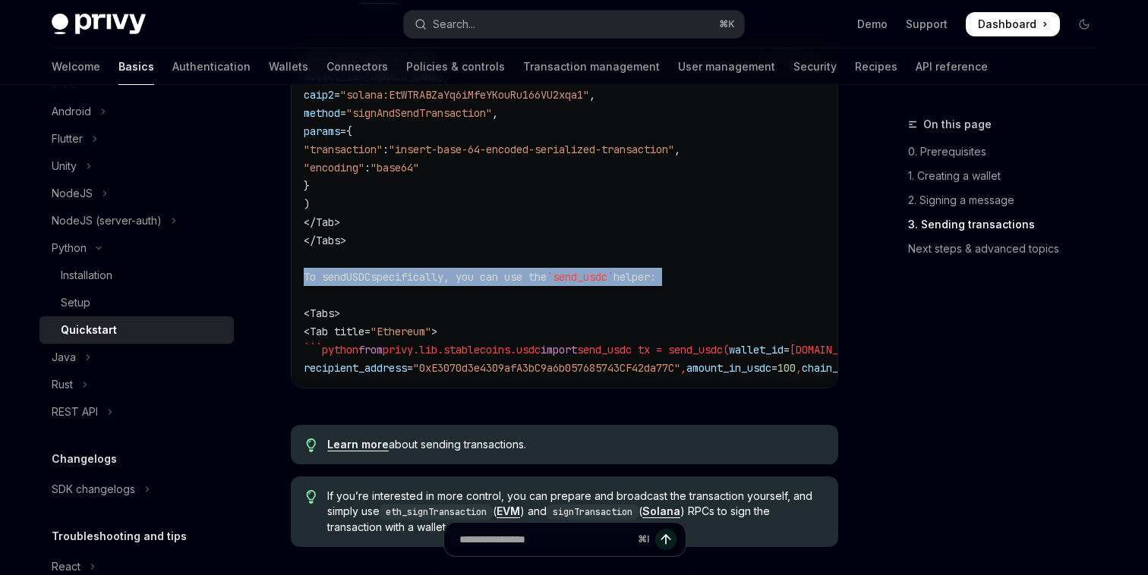
click at [436, 279] on span "specifically, you can use the" at bounding box center [458, 277] width 176 height 14
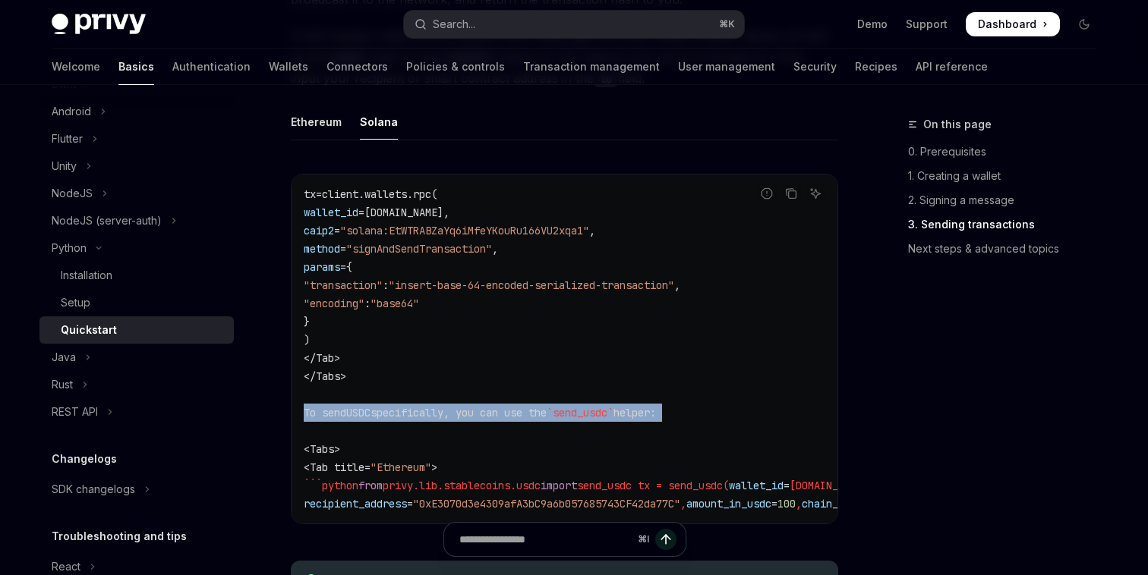
scroll to position [1230, 0]
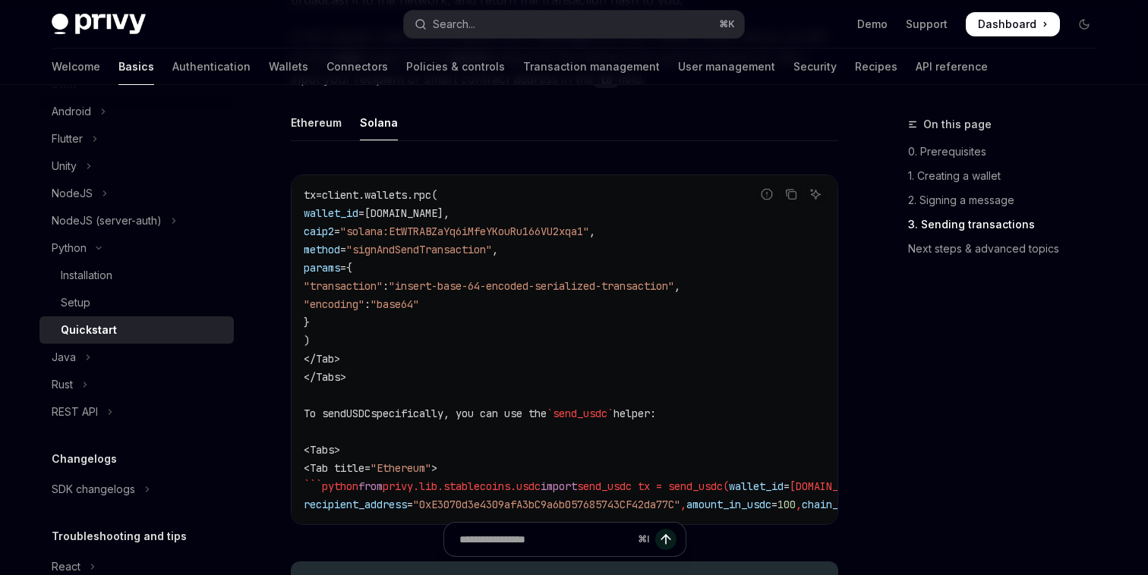
click at [433, 257] on span ""signAndSendTransaction"" at bounding box center [419, 250] width 146 height 14
click at [425, 232] on span ""solana:EtWTRABZaYq6iMfeYKouRu166VU2xqa1"" at bounding box center [464, 232] width 249 height 14
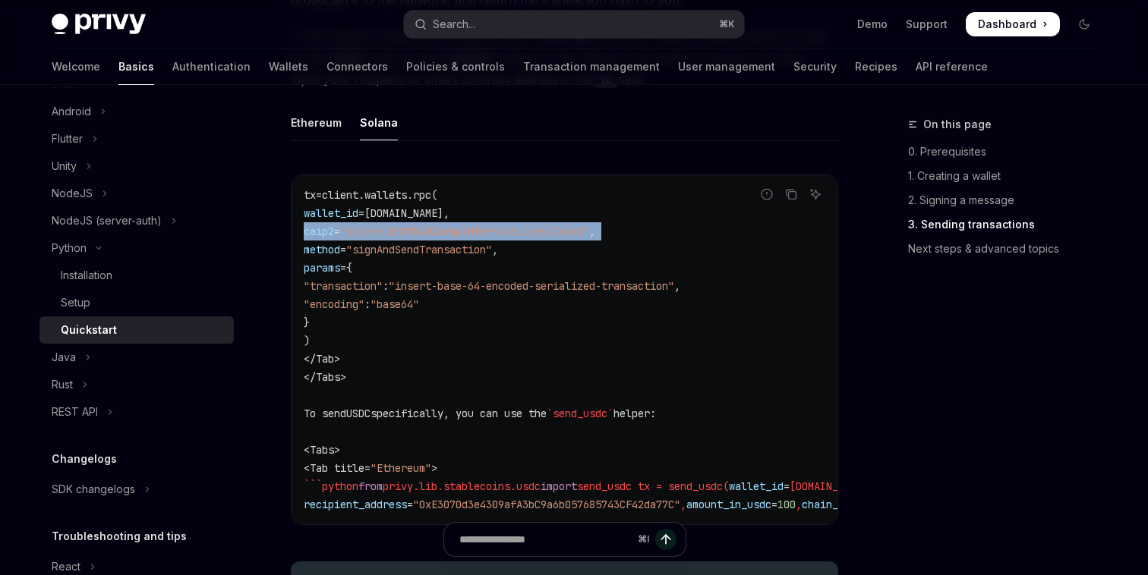
click at [425, 232] on span ""solana:EtWTRABZaYq6iMfeYKouRu166VU2xqa1"" at bounding box center [464, 232] width 249 height 14
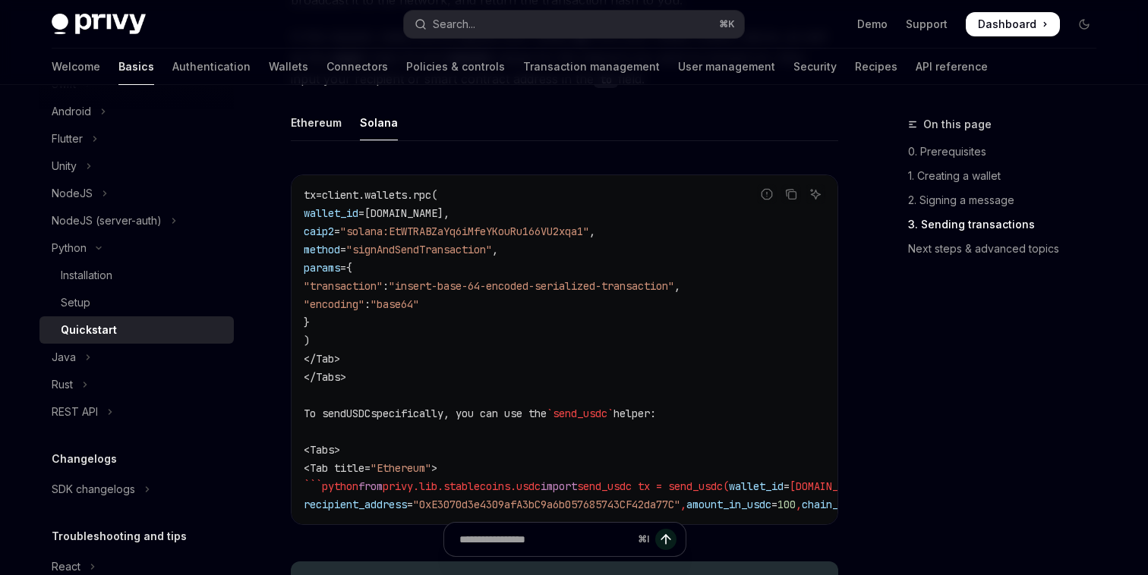
click at [417, 202] on span "client.wallets.rpc(" at bounding box center [379, 195] width 115 height 14
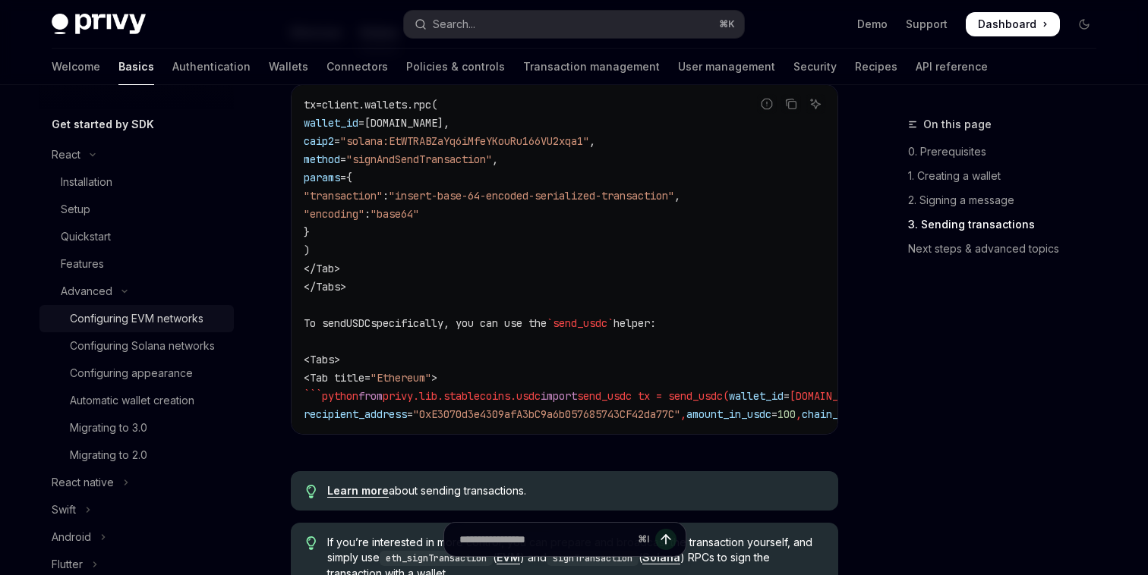
scroll to position [120, 0]
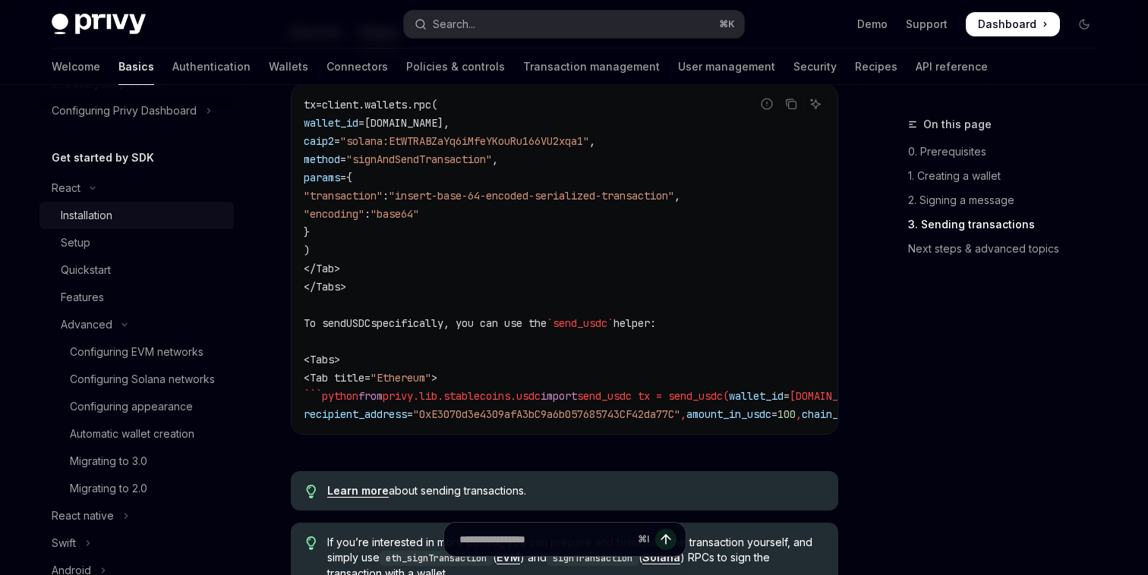
click at [118, 213] on div "Installation" at bounding box center [143, 215] width 164 height 18
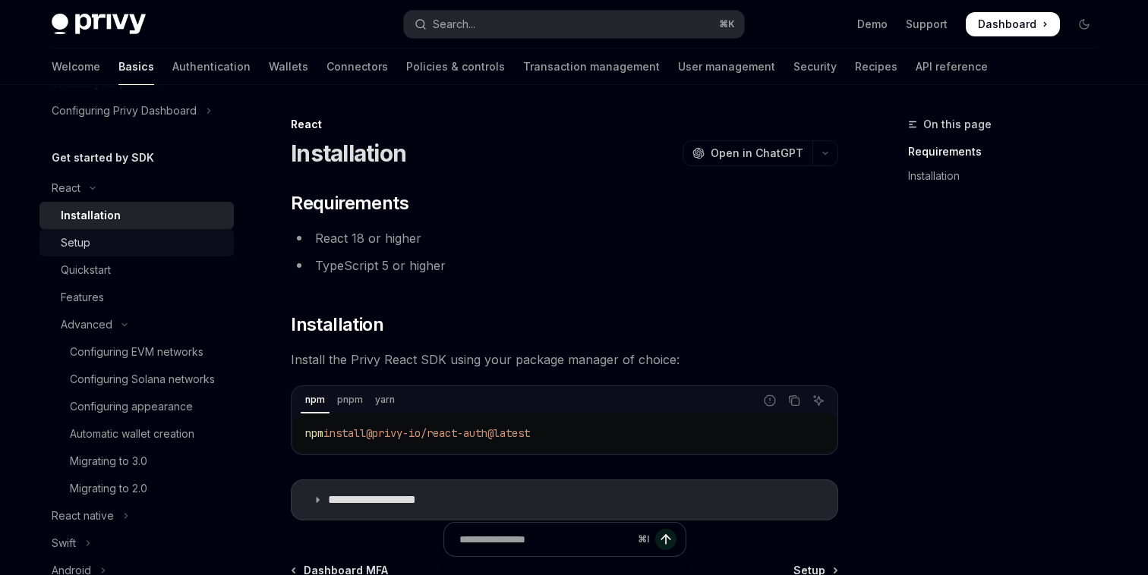
click at [118, 237] on div "Setup" at bounding box center [143, 243] width 164 height 18
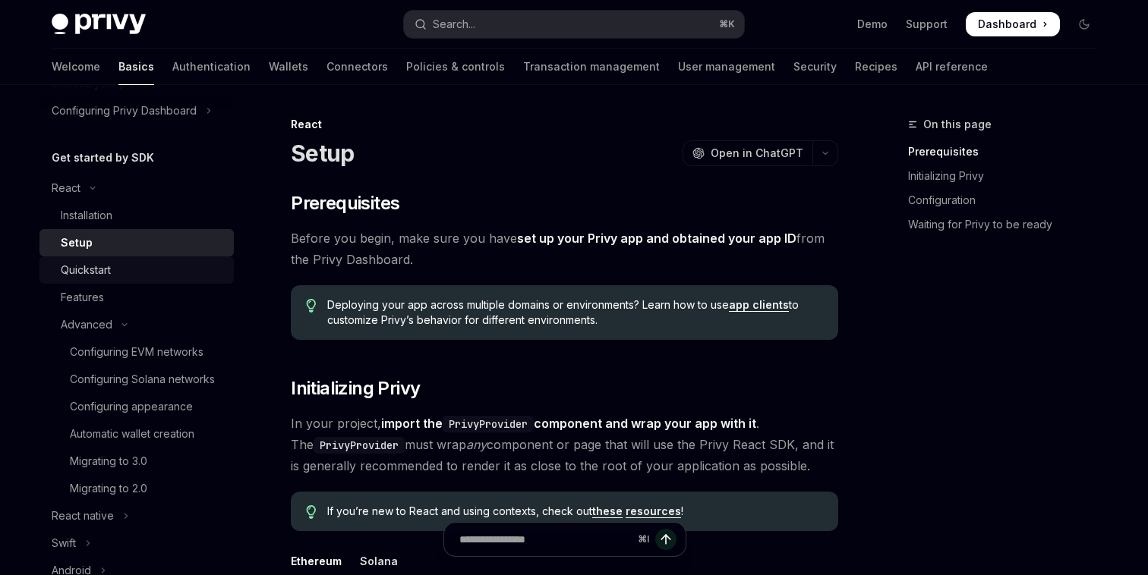
click at [118, 266] on div "Quickstart" at bounding box center [143, 270] width 164 height 18
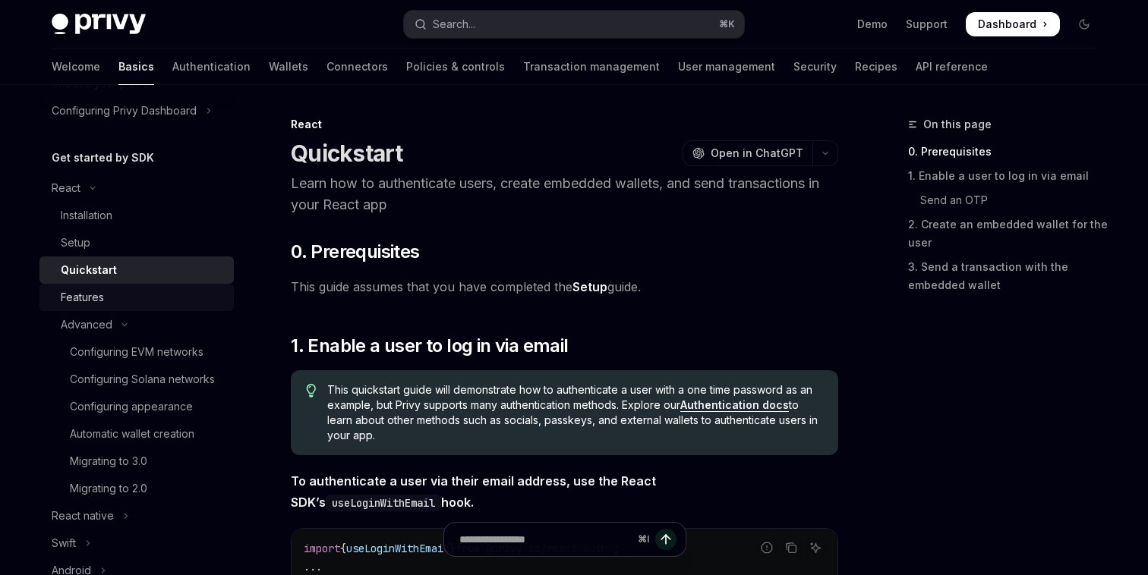
click at [118, 294] on div "Features" at bounding box center [143, 297] width 164 height 18
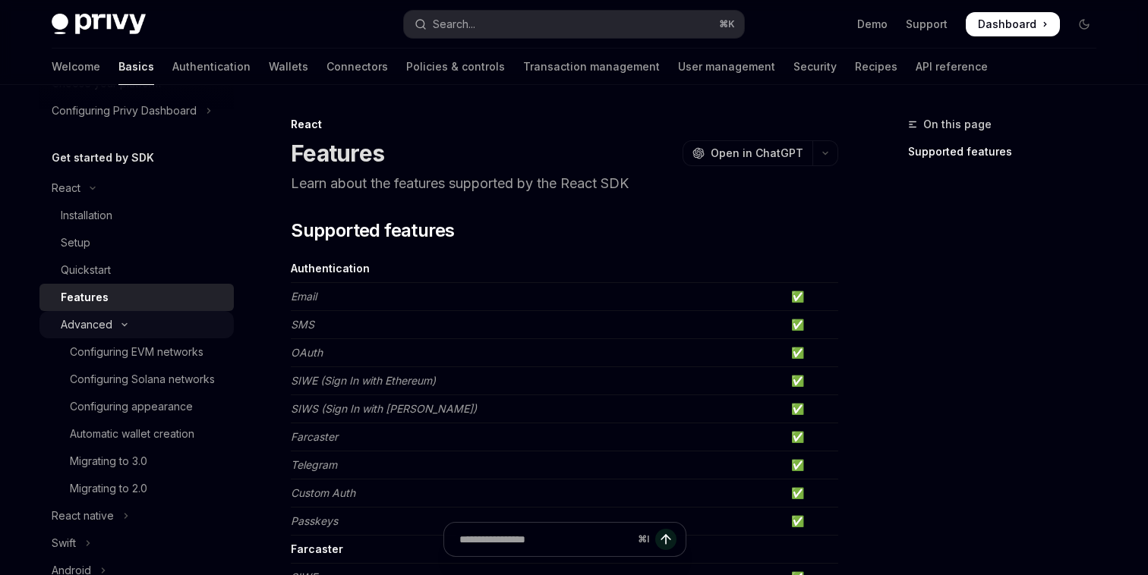
click at [123, 320] on button "Advanced" at bounding box center [136, 324] width 194 height 27
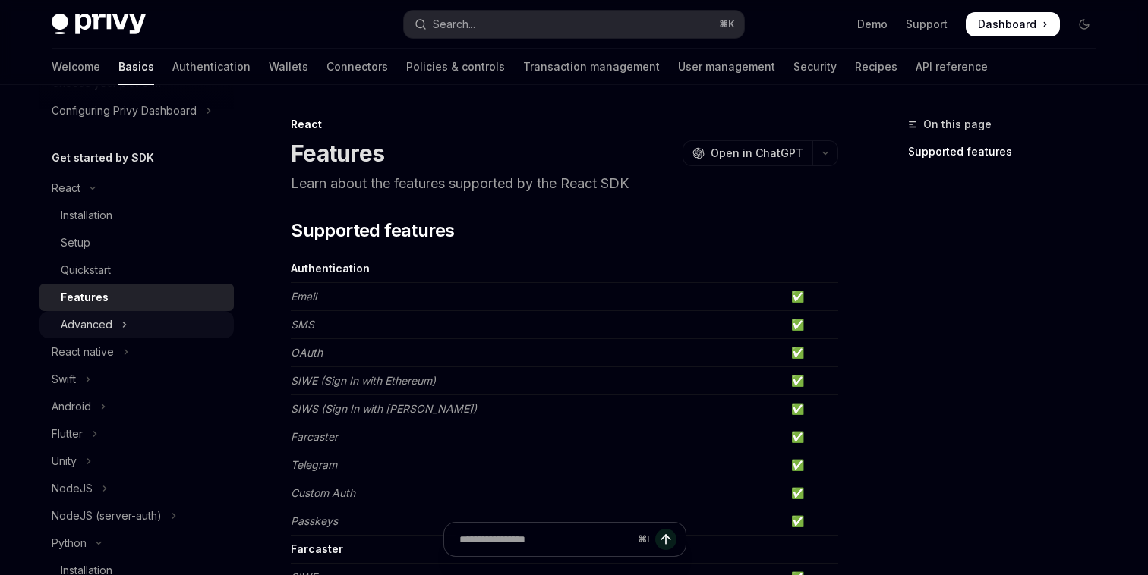
click at [124, 320] on icon "Toggle Advanced section" at bounding box center [124, 325] width 6 height 18
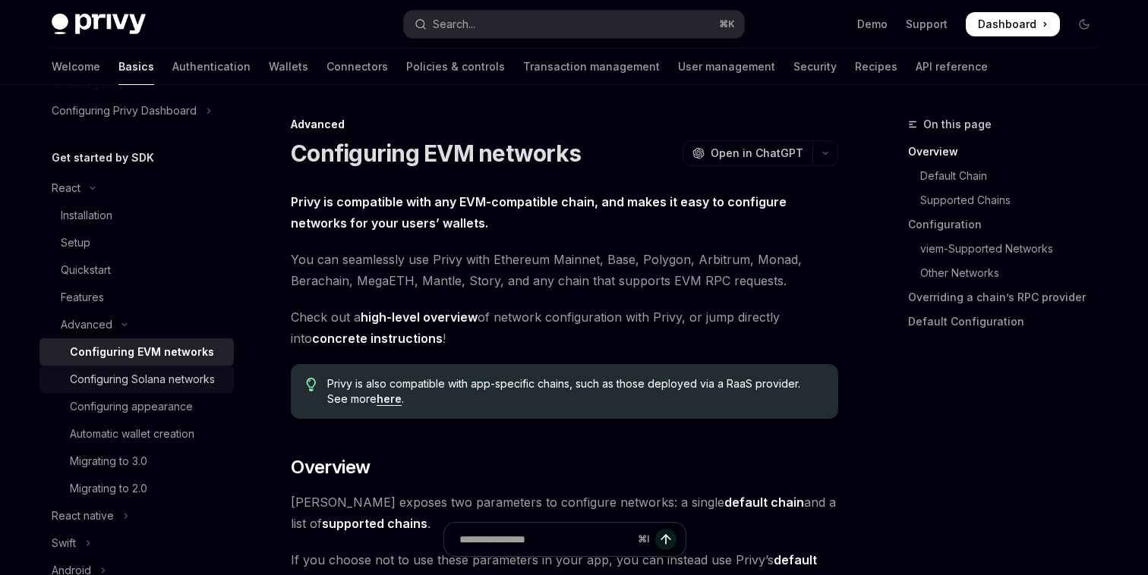
click at [134, 370] on div "Configuring Solana networks" at bounding box center [142, 379] width 145 height 18
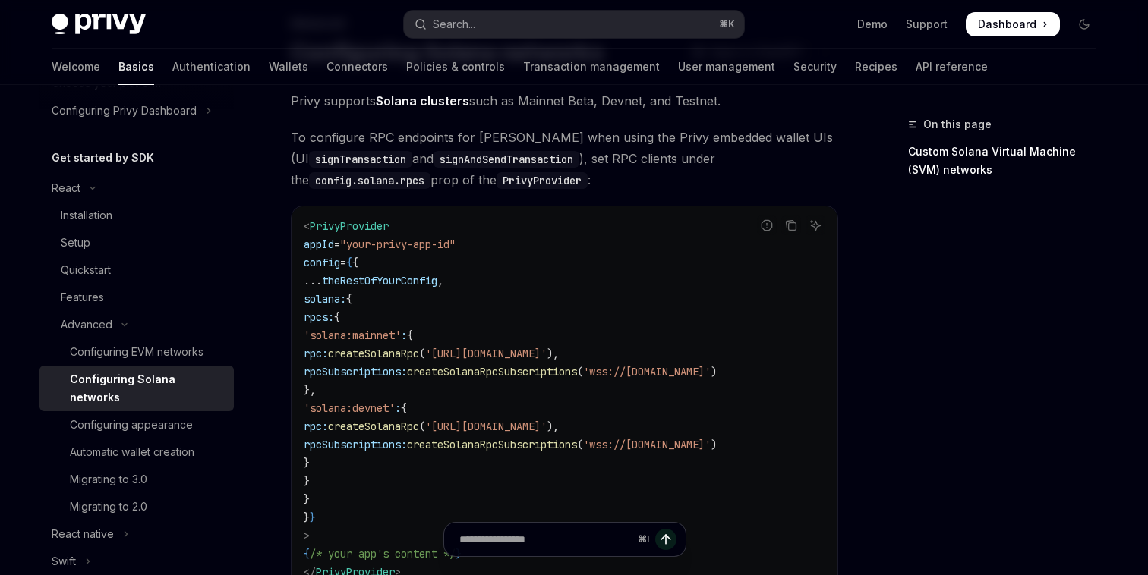
scroll to position [102, 0]
click at [196, 416] on div "Configuring appearance" at bounding box center [147, 425] width 155 height 18
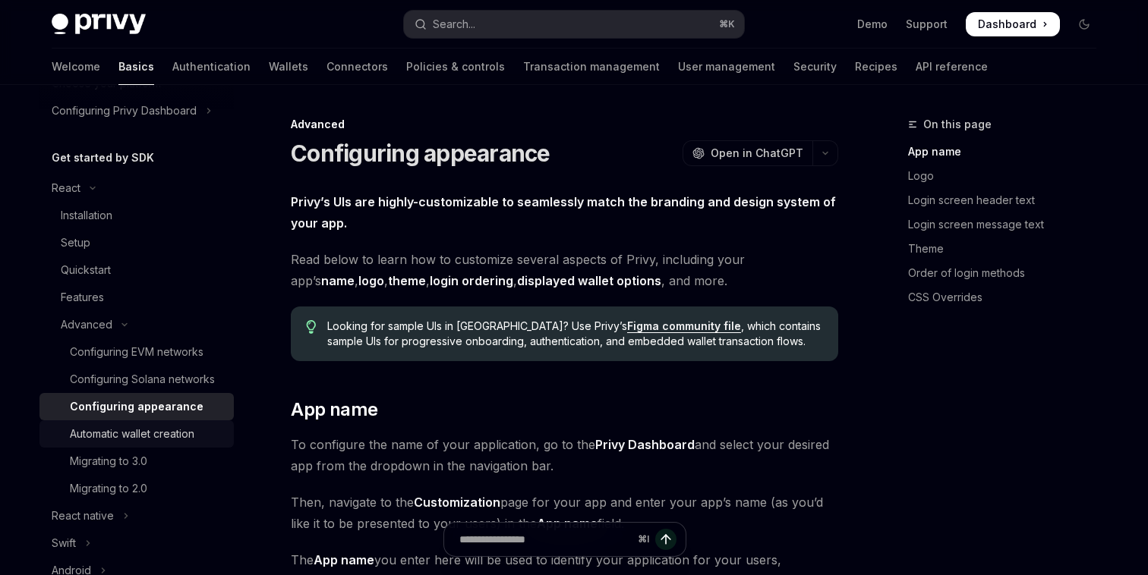
click at [194, 427] on div "Automatic wallet creation" at bounding box center [132, 434] width 124 height 18
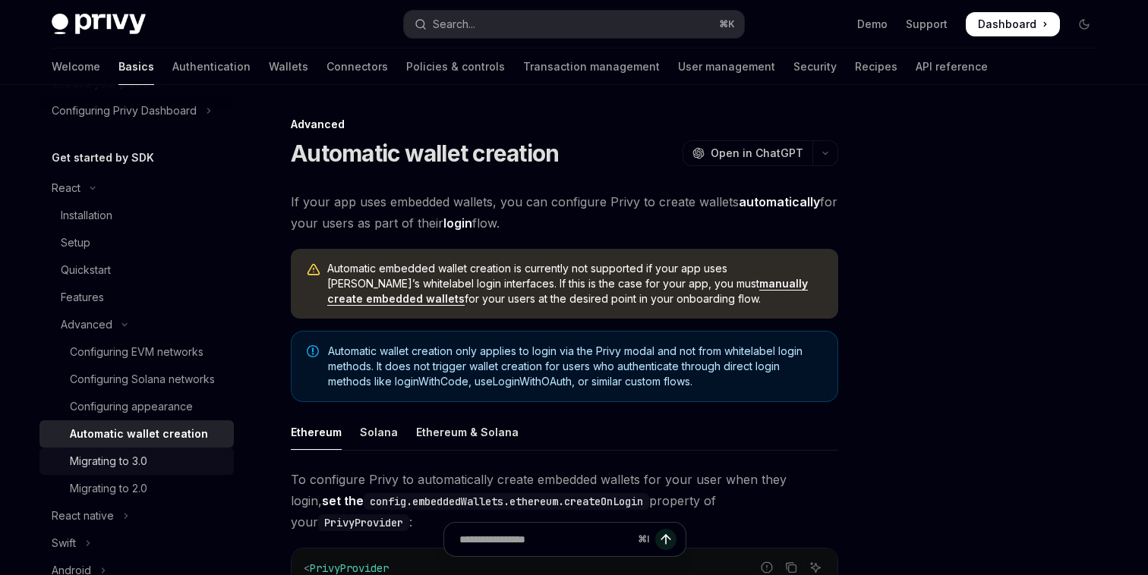
click at [194, 451] on link "Migrating to 3.0" at bounding box center [136, 461] width 194 height 27
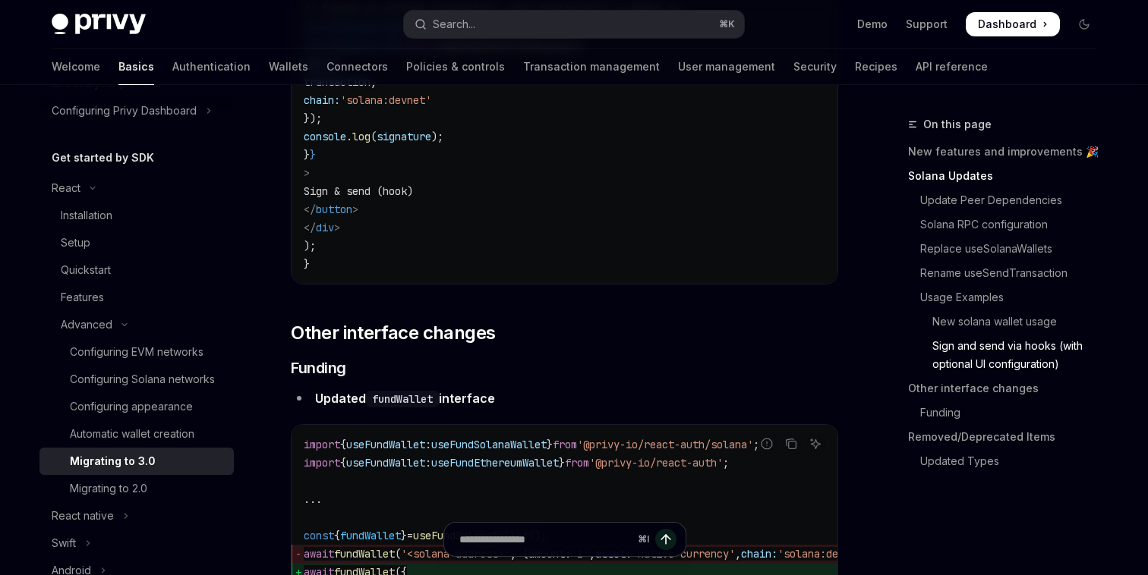
scroll to position [4383, 0]
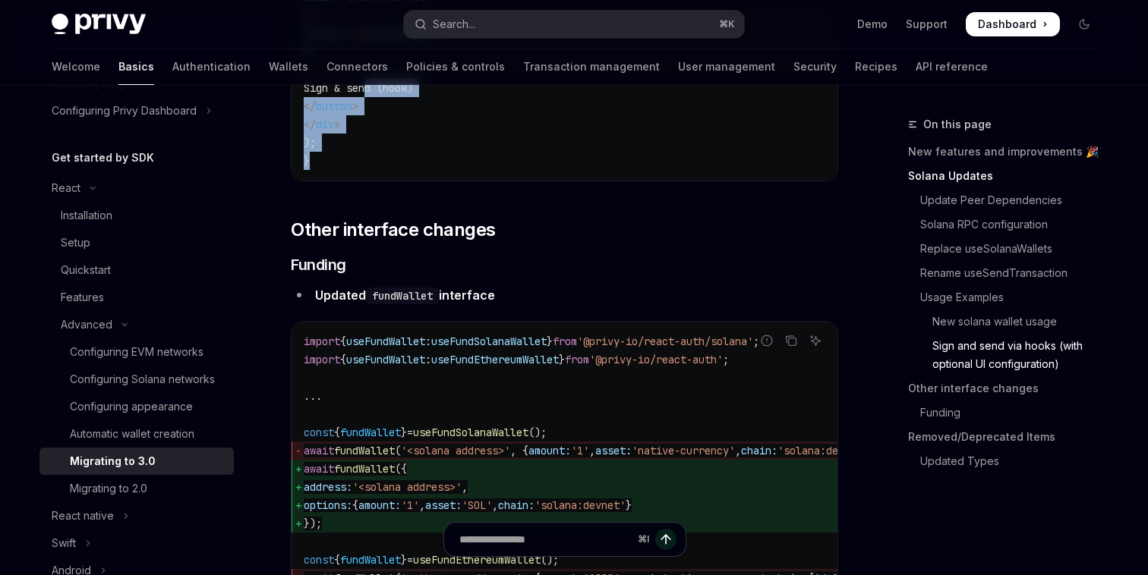
drag, startPoint x: 395, startPoint y: 212, endPoint x: 367, endPoint y: 134, distance: 82.4
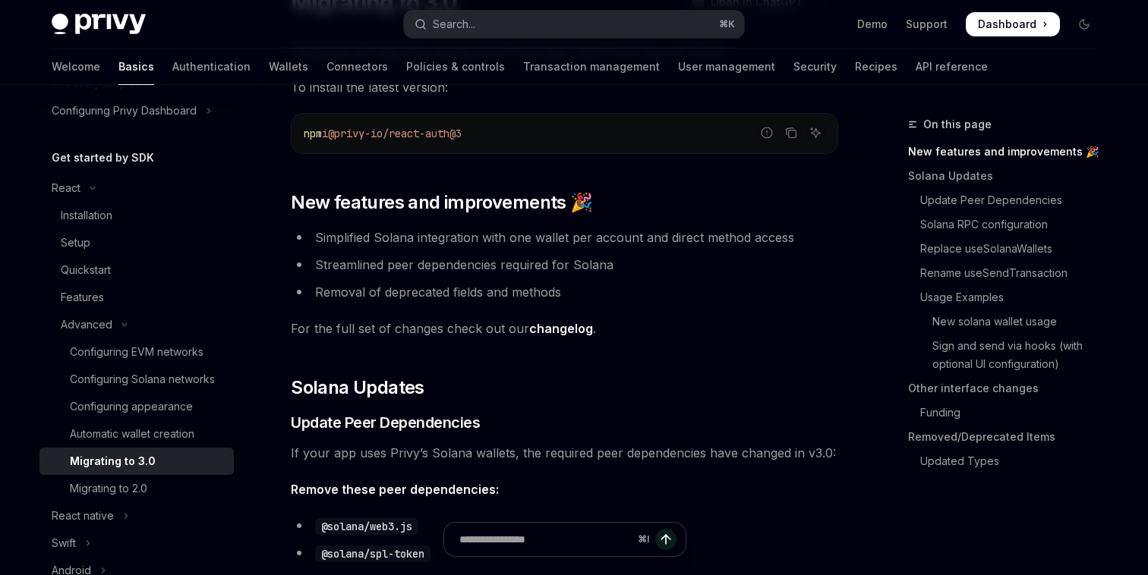
scroll to position [0, 0]
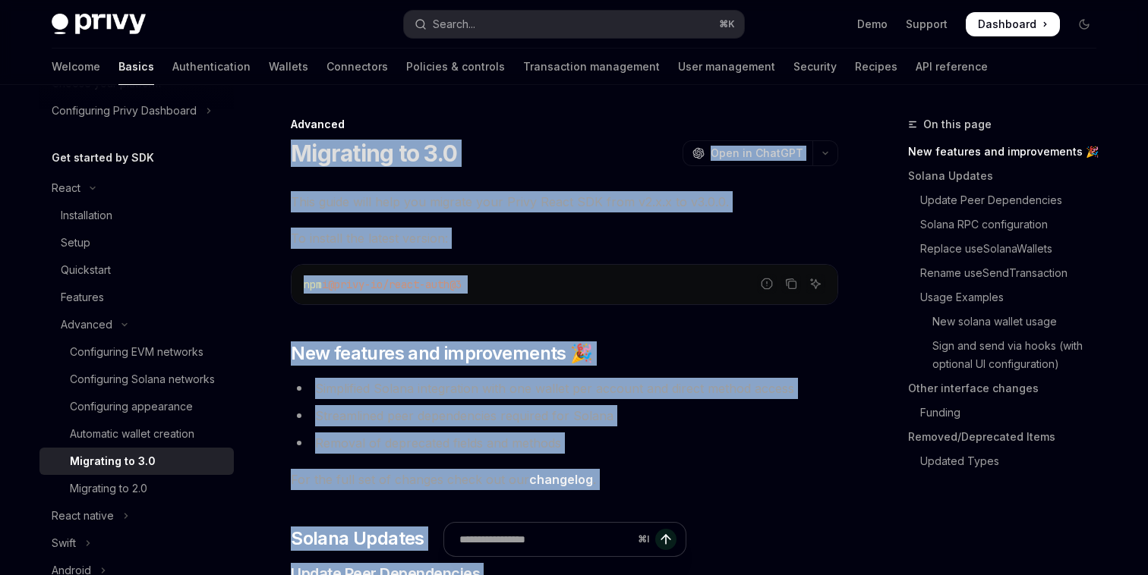
click at [298, 150] on h1 "Migrating to 3.0" at bounding box center [374, 153] width 166 height 27
copy div "**********"
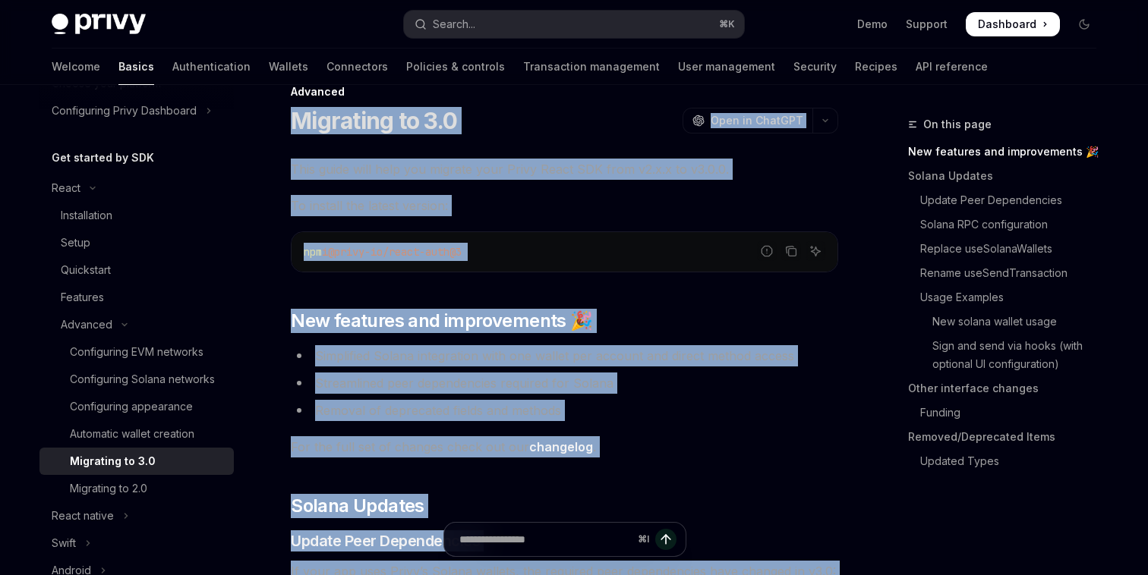
scroll to position [38, 0]
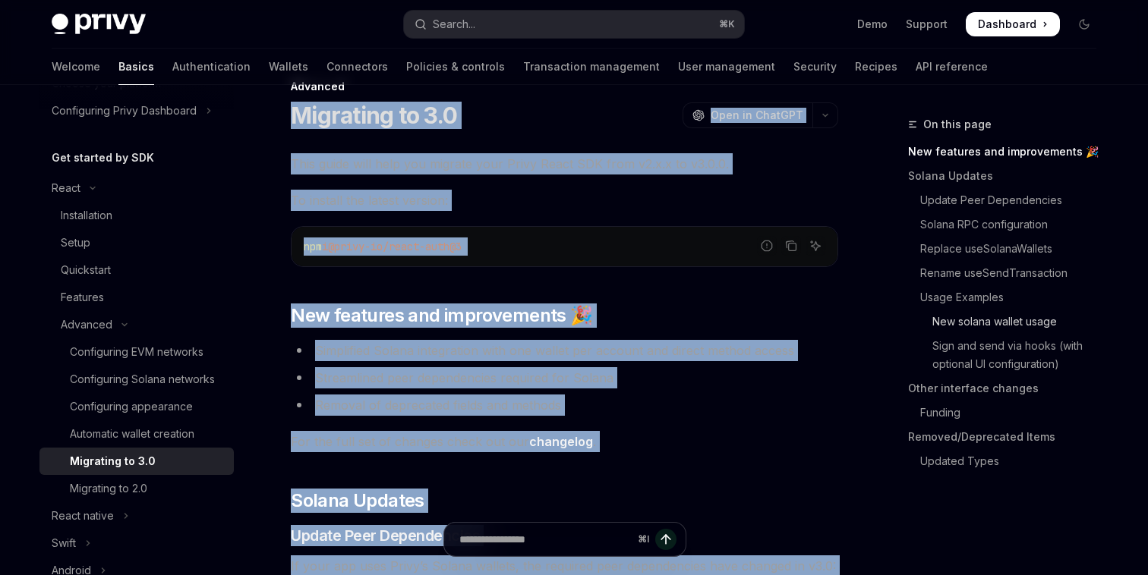
click at [975, 323] on link "New solana wallet usage" at bounding box center [1008, 322] width 200 height 24
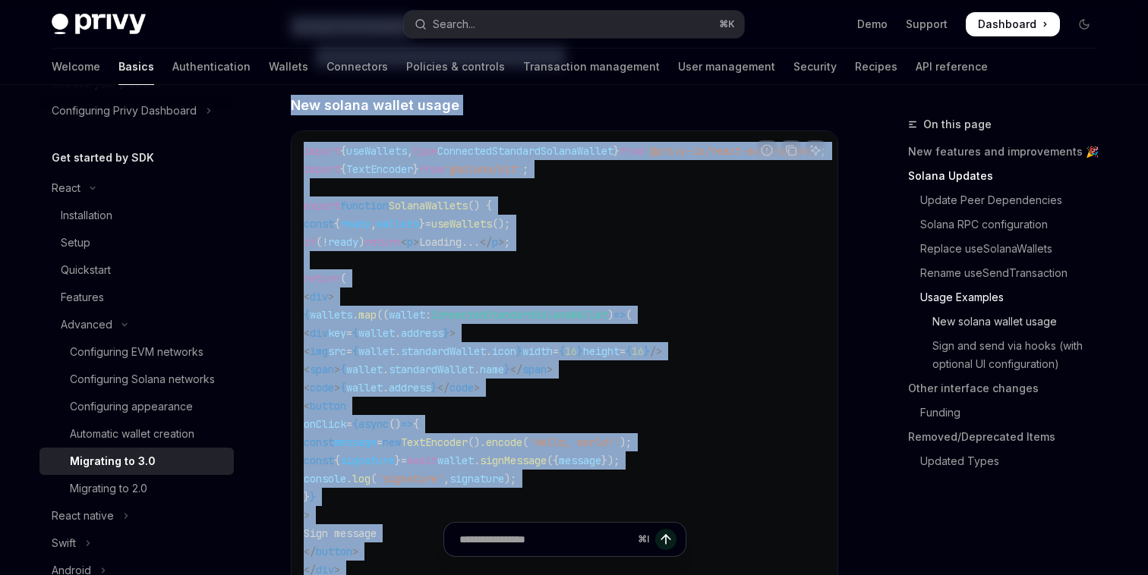
scroll to position [2669, 0]
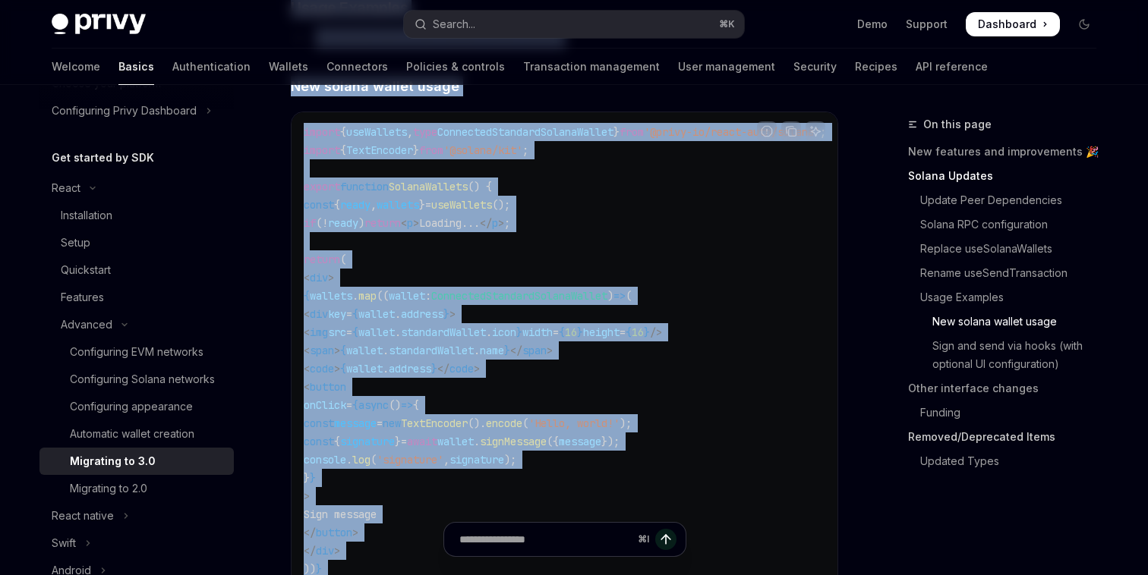
click at [939, 439] on link "Removed/Deprecated Items" at bounding box center [1008, 437] width 200 height 24
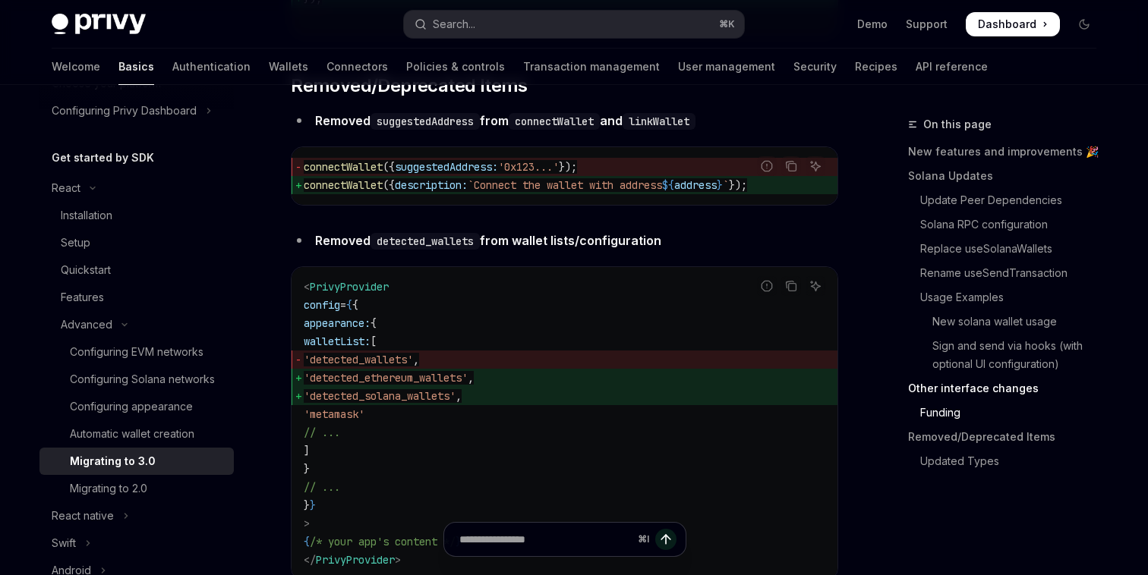
scroll to position [5046, 0]
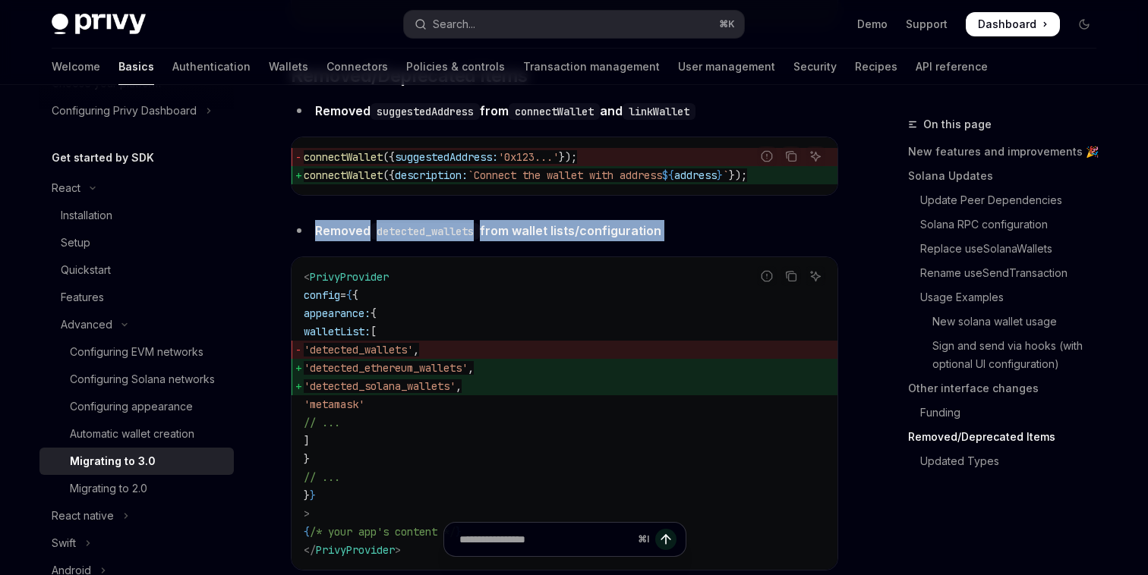
click at [566, 238] on strong "Removed detected_wallets from wallet lists/configuration" at bounding box center [488, 230] width 346 height 15
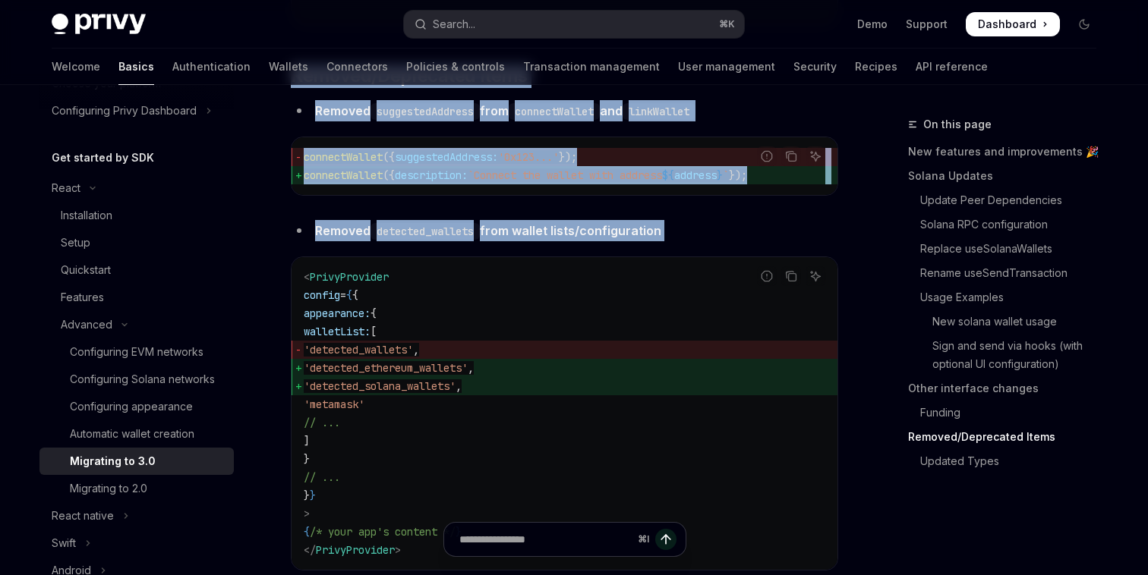
drag, startPoint x: 395, startPoint y: 104, endPoint x: 461, endPoint y: 306, distance: 212.4
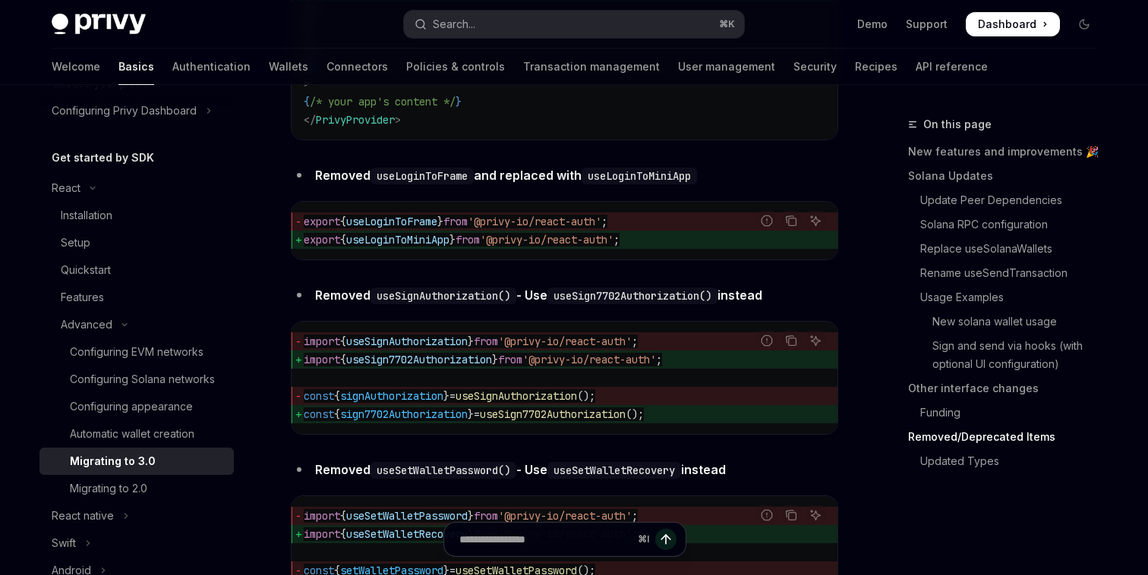
scroll to position [6377, 0]
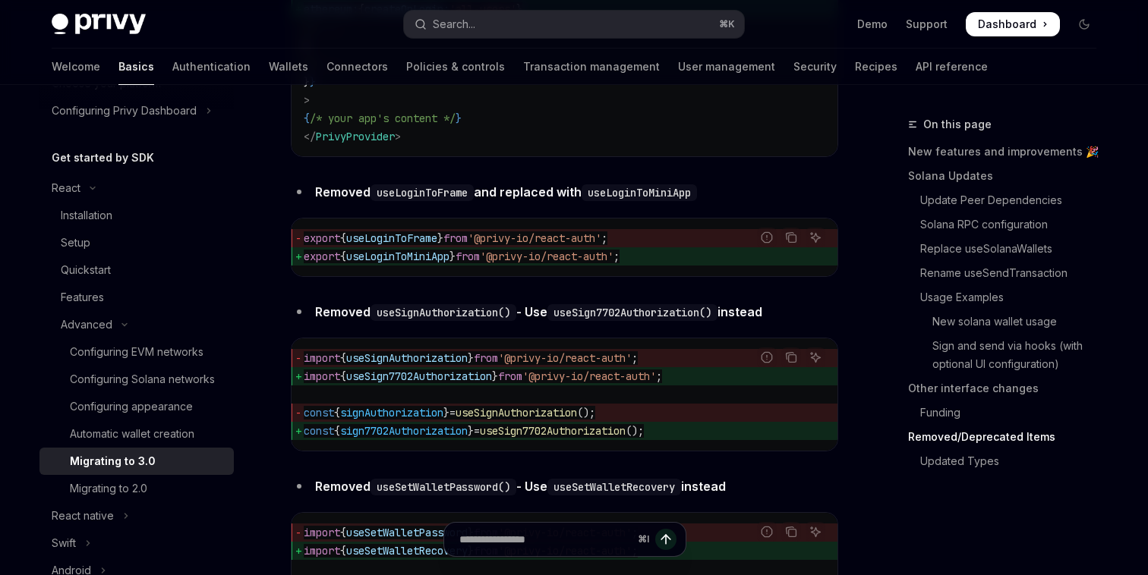
click at [426, 365] on span "useSignAuthorization" at bounding box center [406, 358] width 121 height 14
copy span "useSignAuthorization"
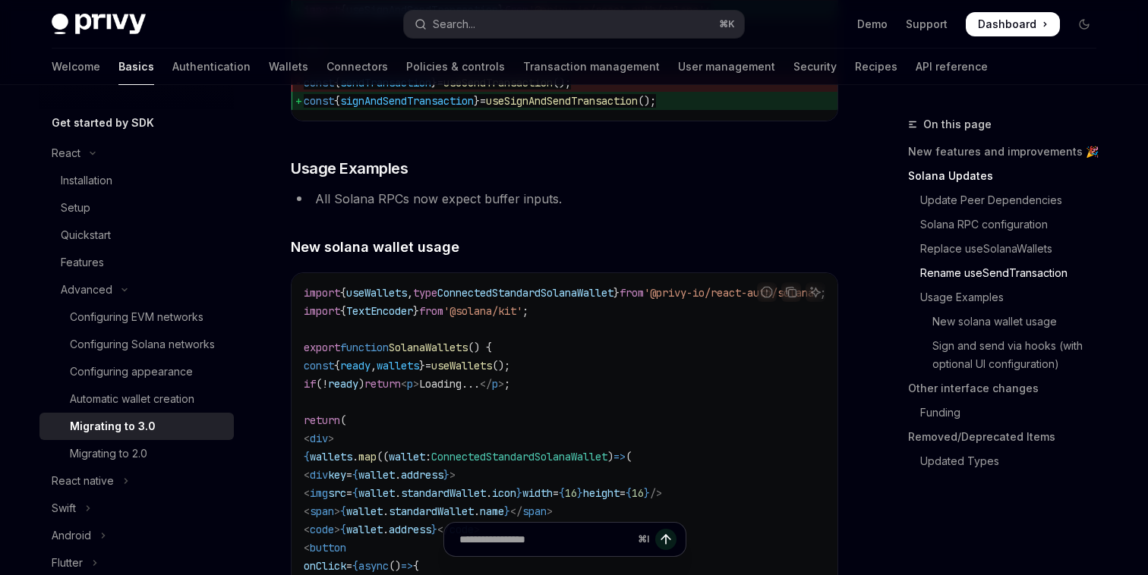
scroll to position [145, 0]
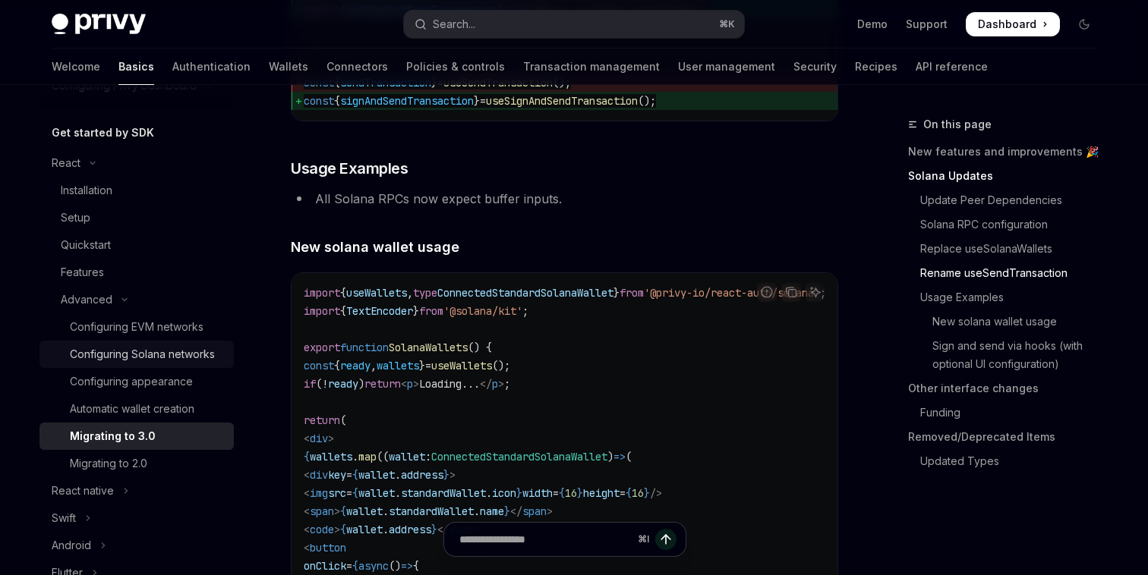
click at [115, 363] on div "Configuring Solana networks" at bounding box center [142, 354] width 145 height 18
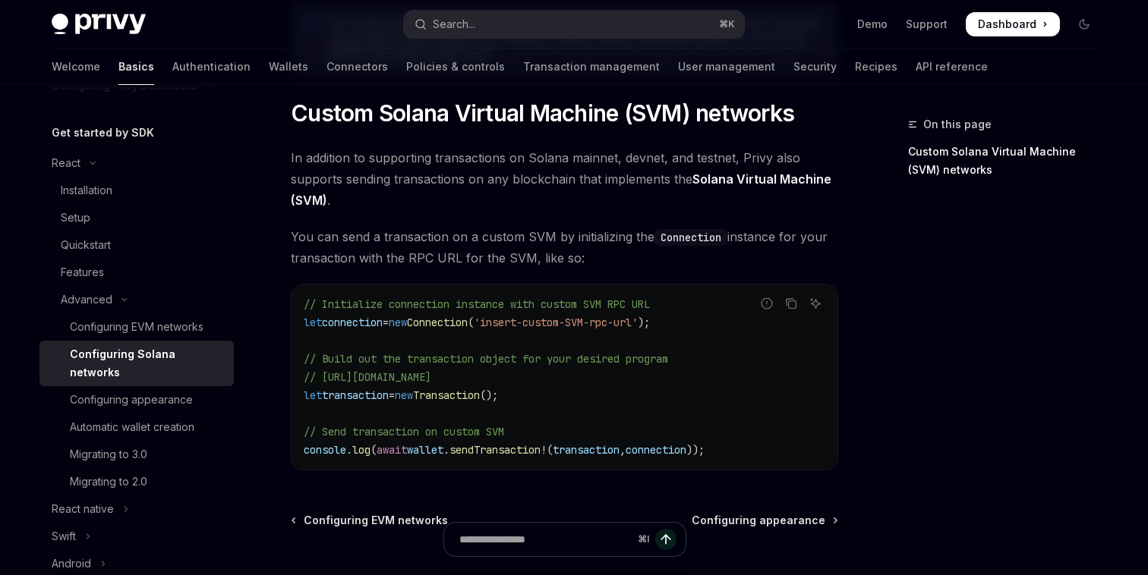
scroll to position [859, 0]
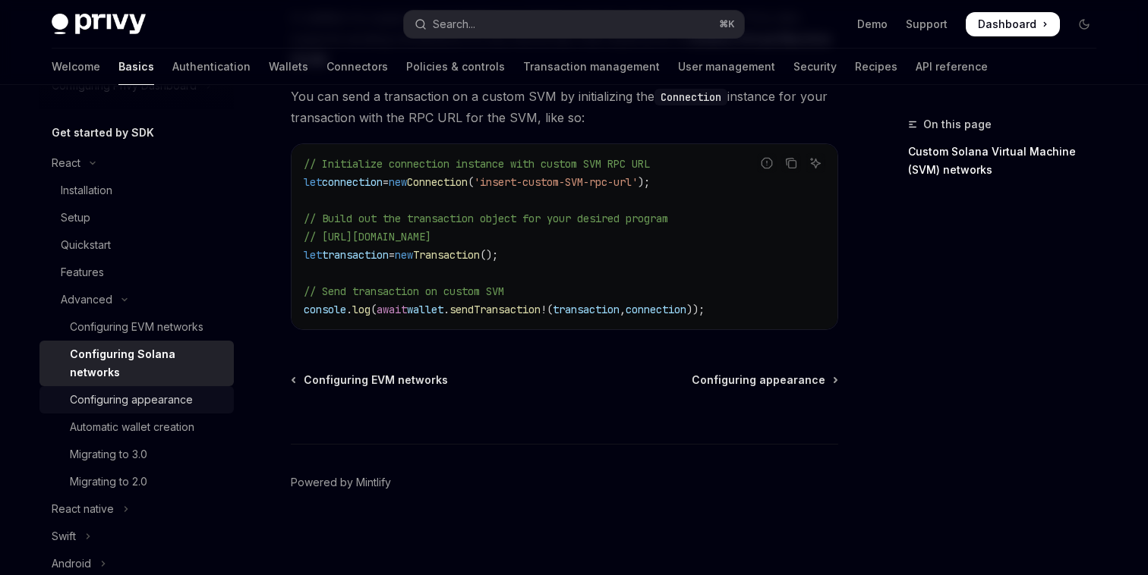
click at [175, 391] on div "Configuring appearance" at bounding box center [131, 400] width 123 height 18
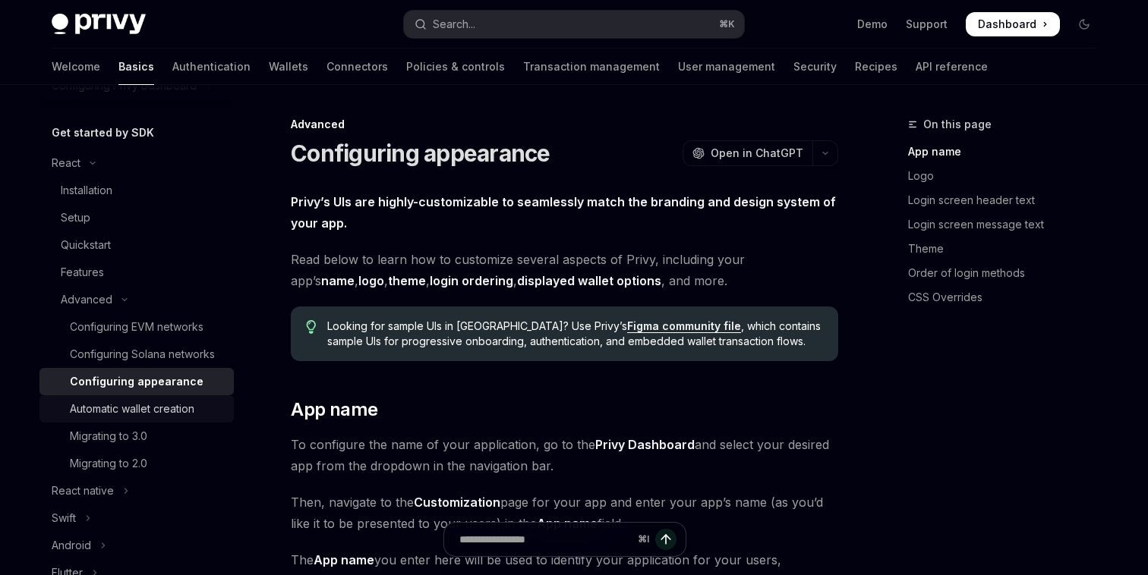
click at [175, 408] on div "Automatic wallet creation" at bounding box center [132, 409] width 124 height 18
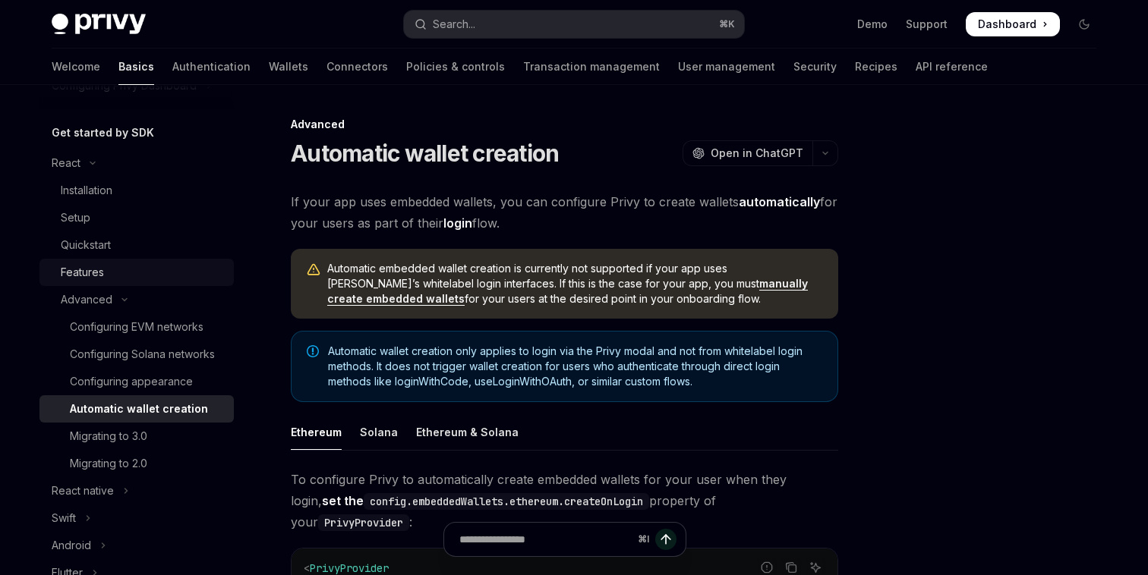
click at [100, 276] on div "Features" at bounding box center [82, 272] width 43 height 18
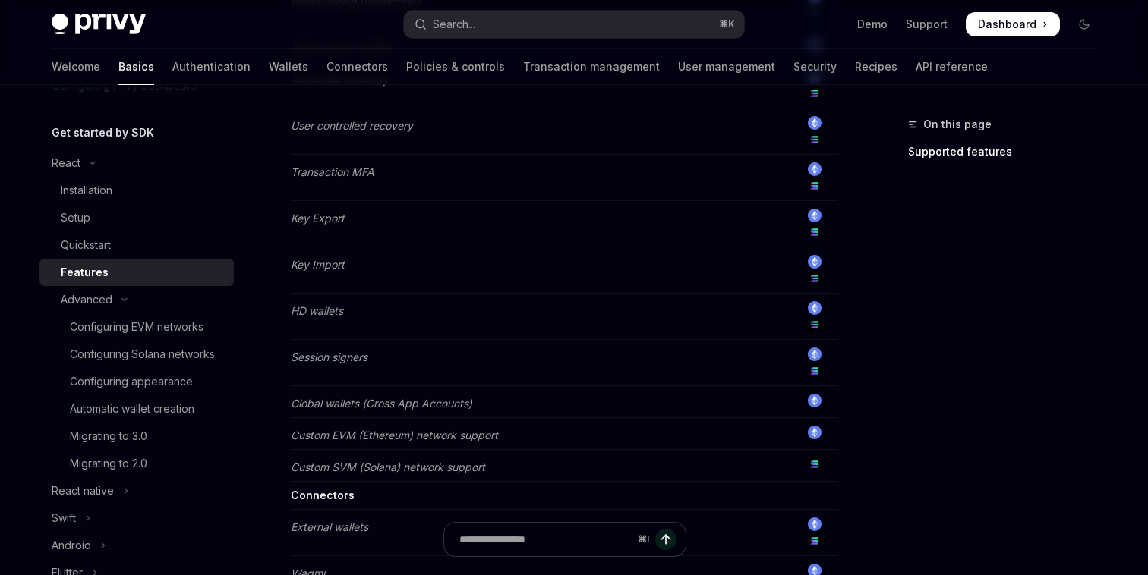
scroll to position [1342, 0]
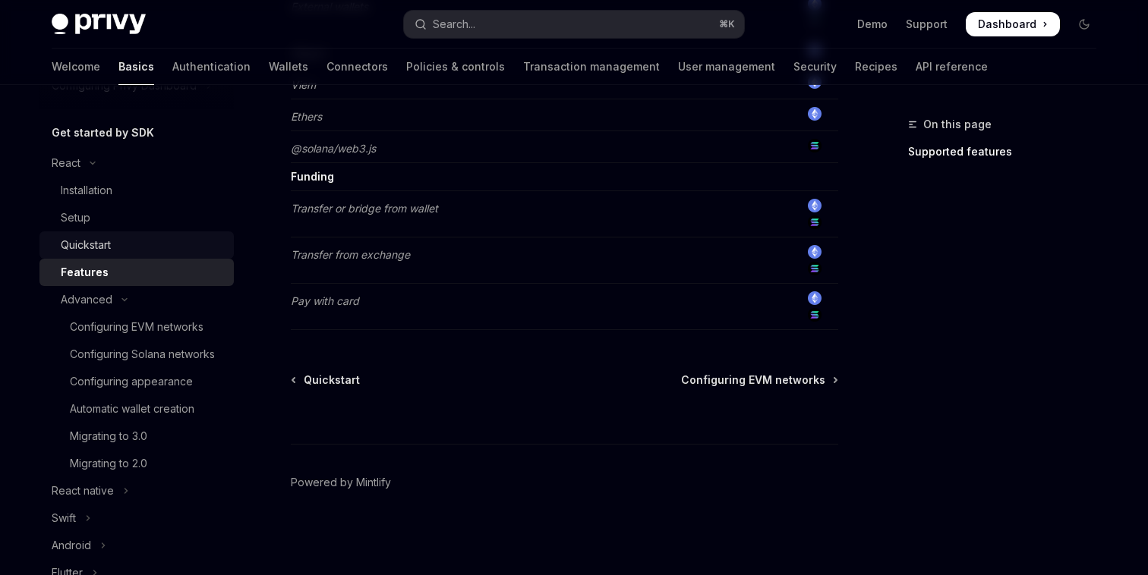
click at [163, 239] on div "Quickstart" at bounding box center [143, 245] width 164 height 18
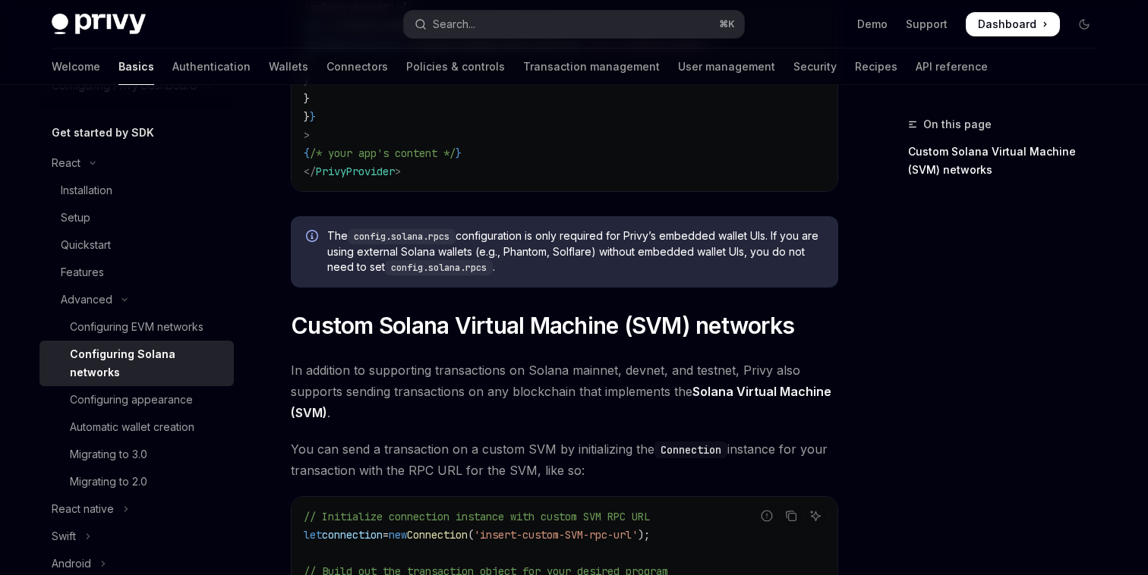
scroll to position [292, 0]
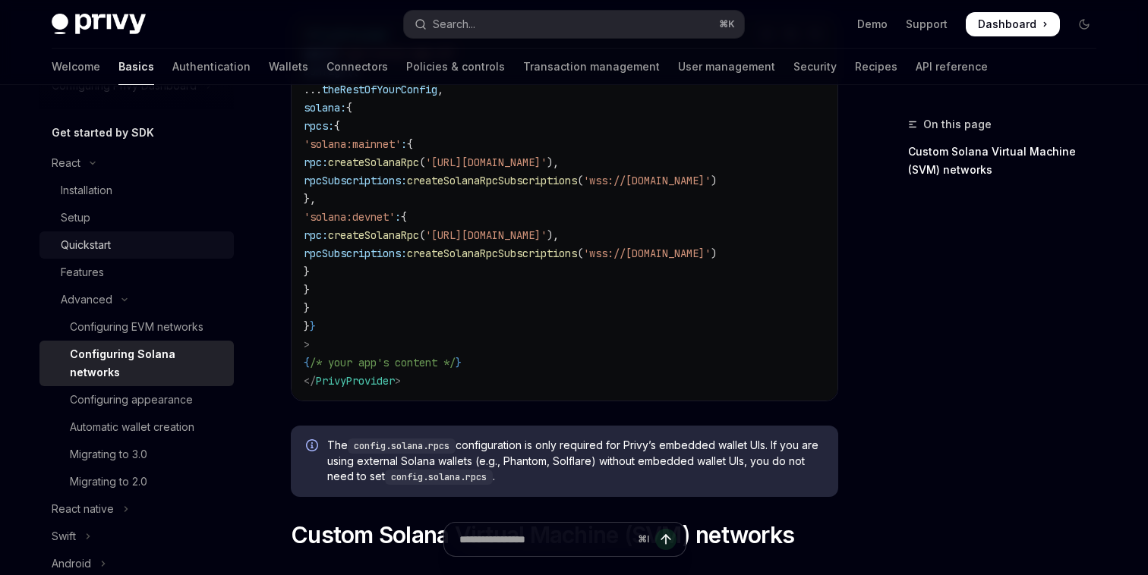
click at [118, 247] on div "Quickstart" at bounding box center [143, 245] width 164 height 18
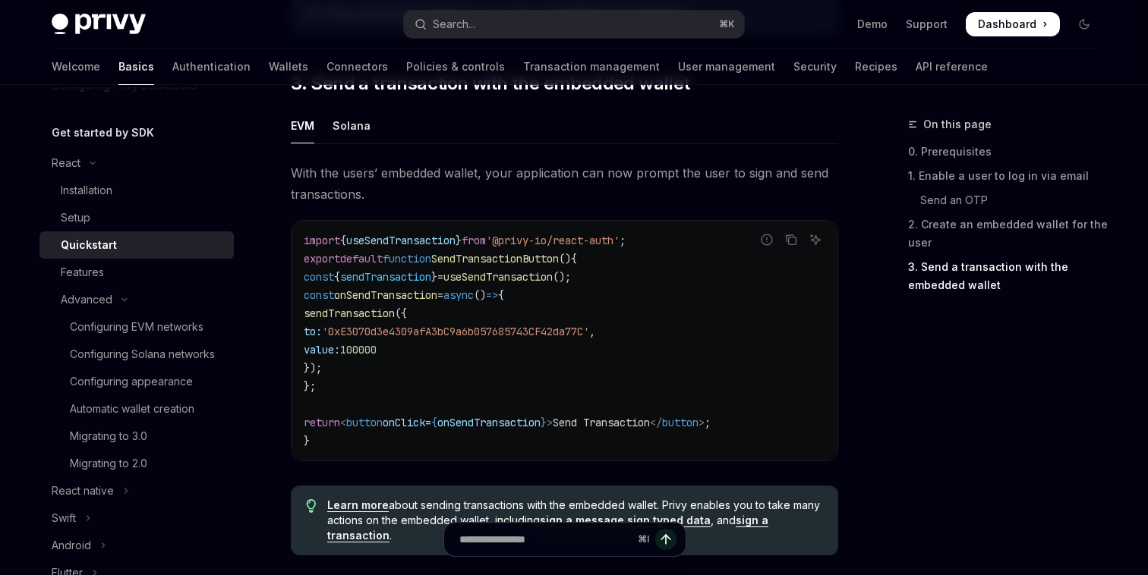
scroll to position [1337, 0]
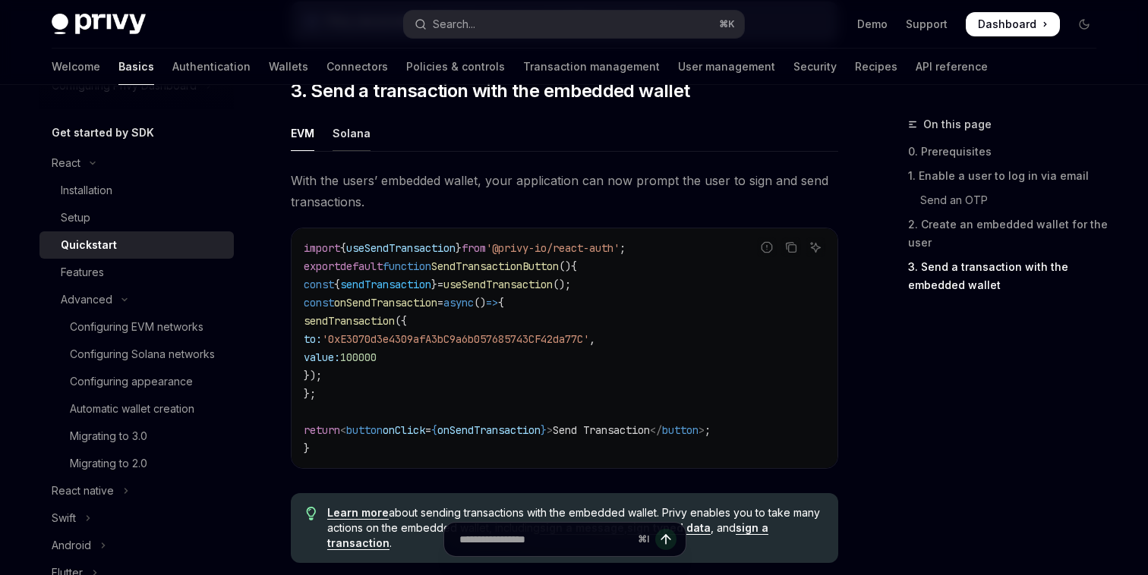
click at [348, 151] on div "Solana" at bounding box center [351, 133] width 38 height 36
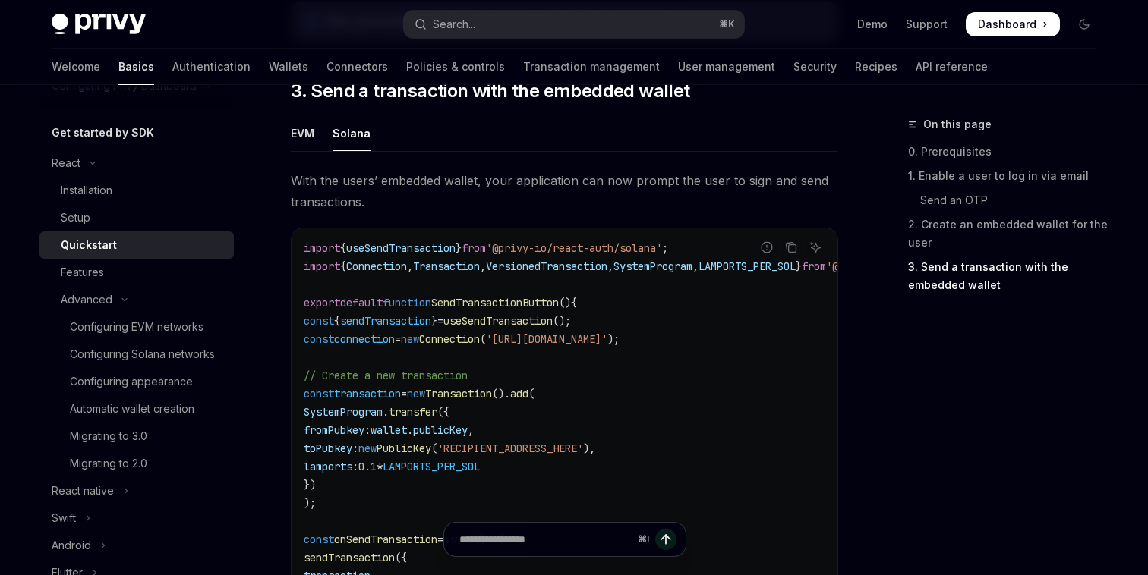
type textarea "*"
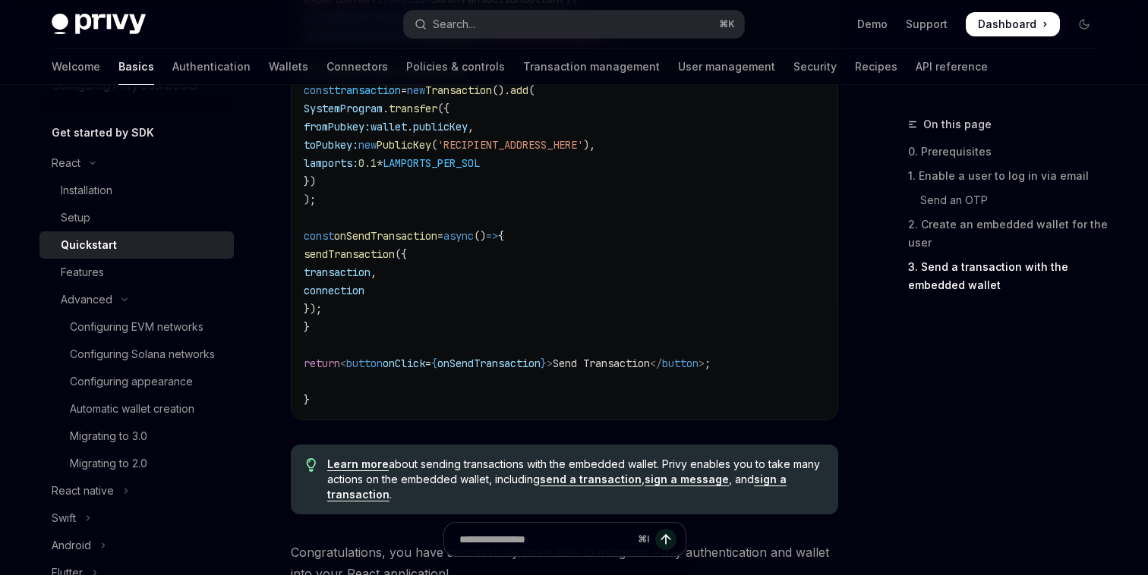
scroll to position [1762, 0]
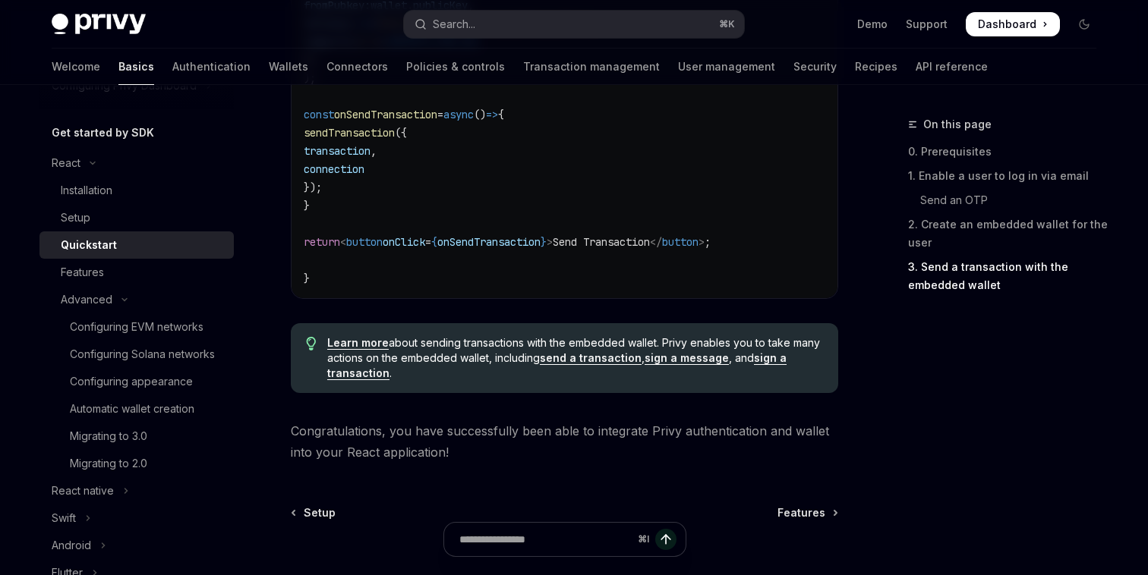
click at [615, 365] on link "send a transaction" at bounding box center [591, 358] width 102 height 14
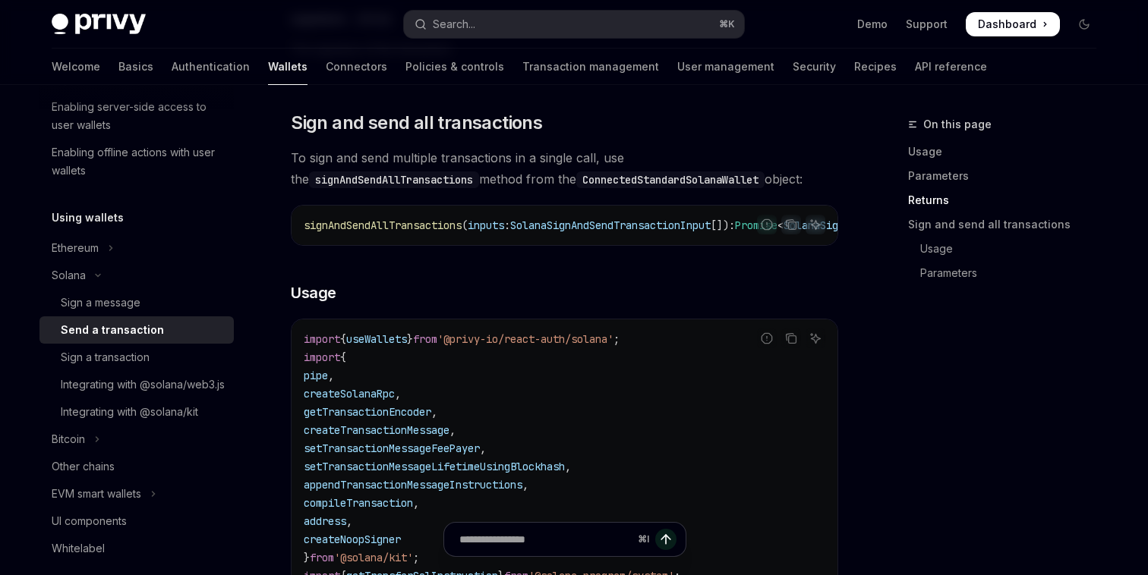
scroll to position [3897, 0]
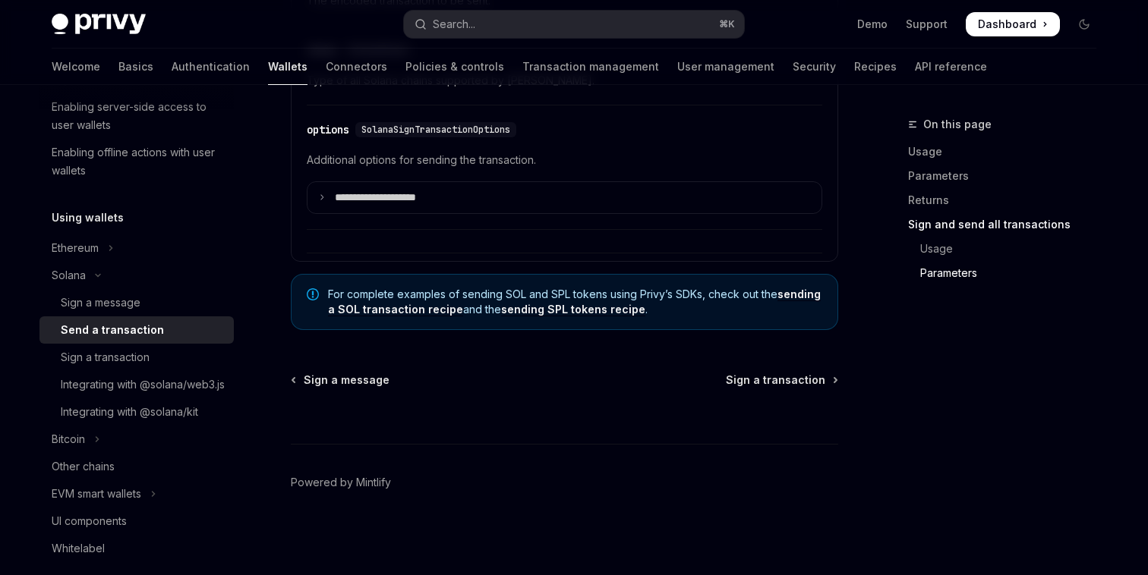
click at [578, 312] on link "sending SPL tokens recipe" at bounding box center [573, 310] width 144 height 14
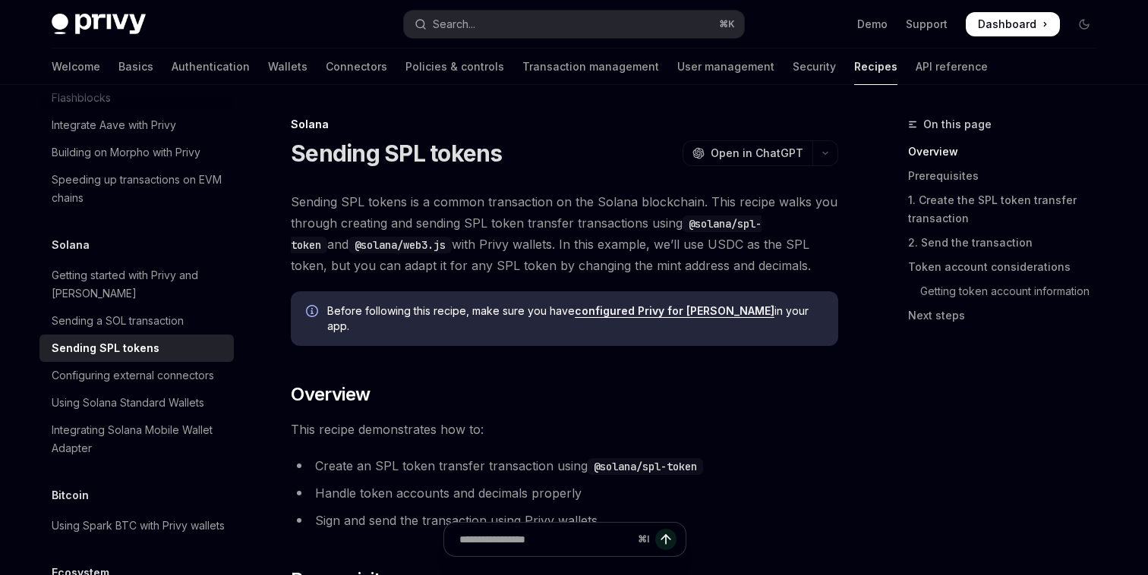
drag, startPoint x: 290, startPoint y: 151, endPoint x: 394, endPoint y: 331, distance: 207.8
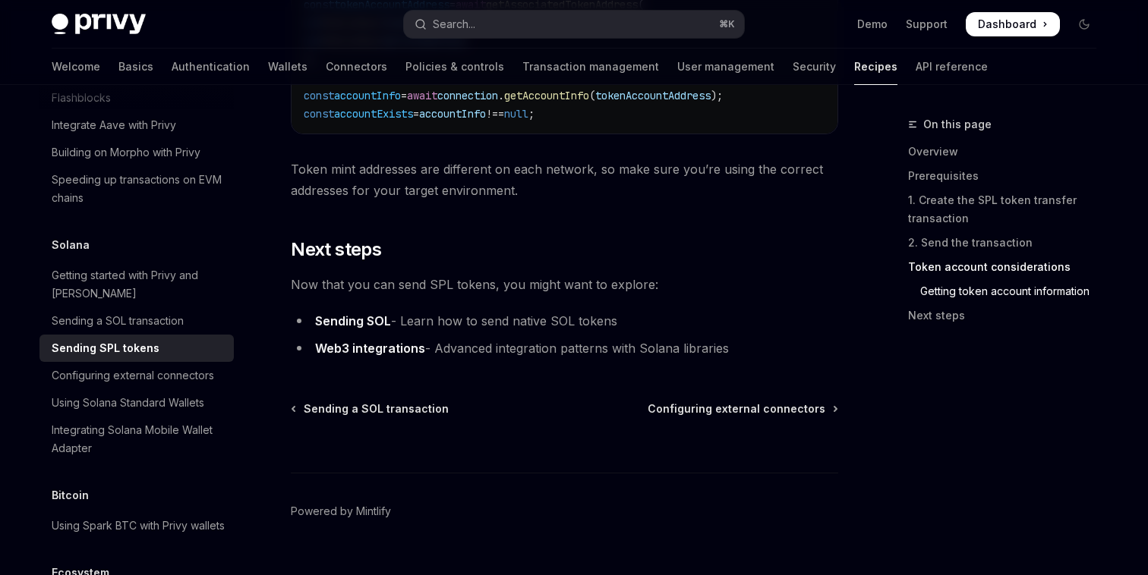
scroll to position [2685, 0]
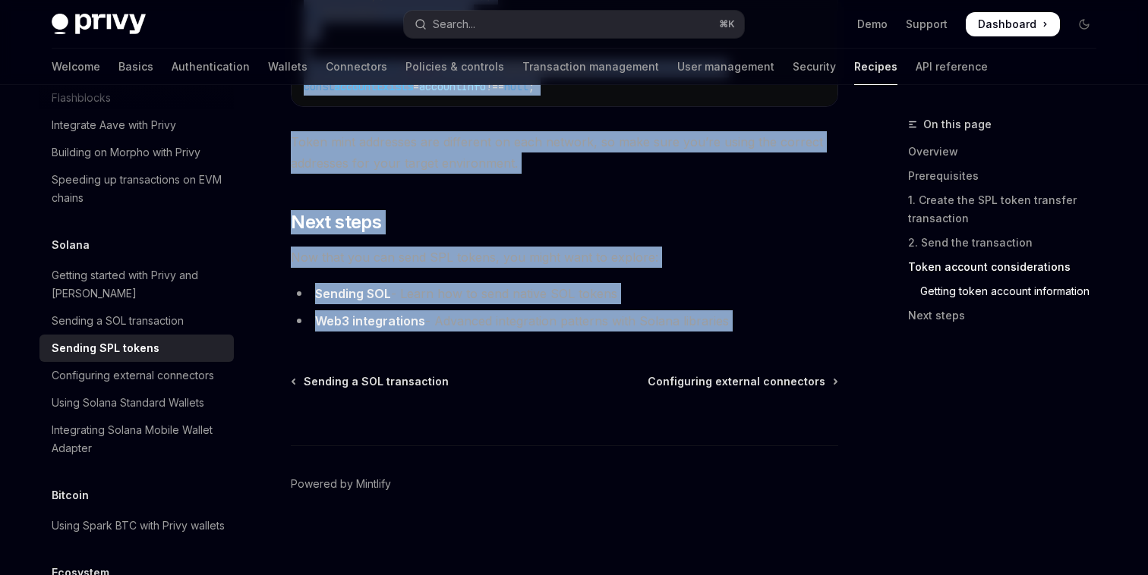
copy div "Loremip DOL sitame ConsEC Adip el SeddOEI TempOR Inci ut LaboREE Dolorem ALI en…"
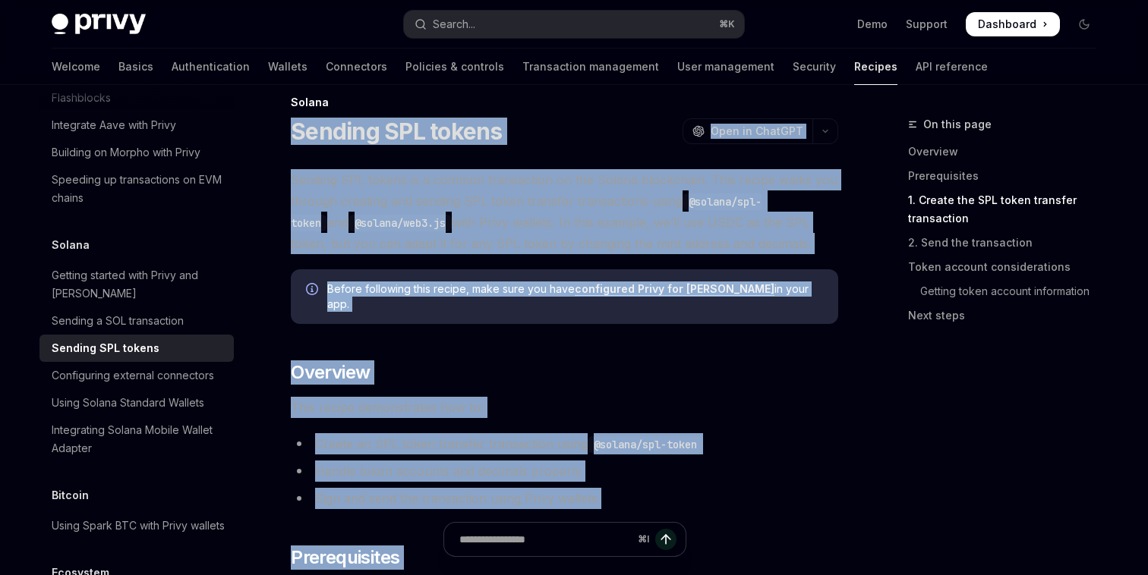
scroll to position [0, 0]
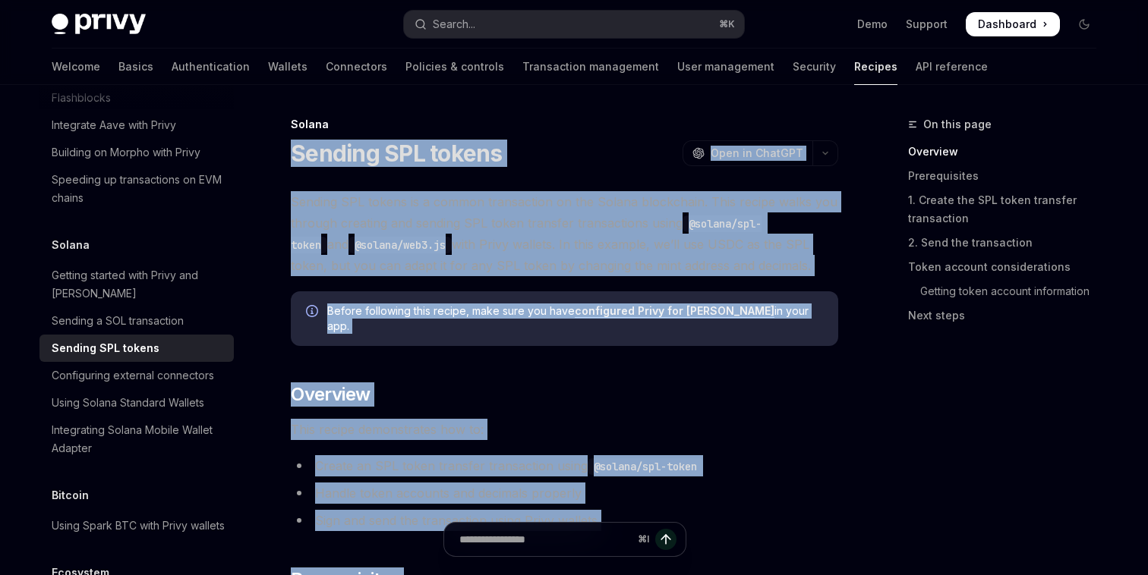
click at [361, 198] on span "Sending SPL tokens is a common transaction on the Solana blockchain. This recip…" at bounding box center [564, 233] width 547 height 85
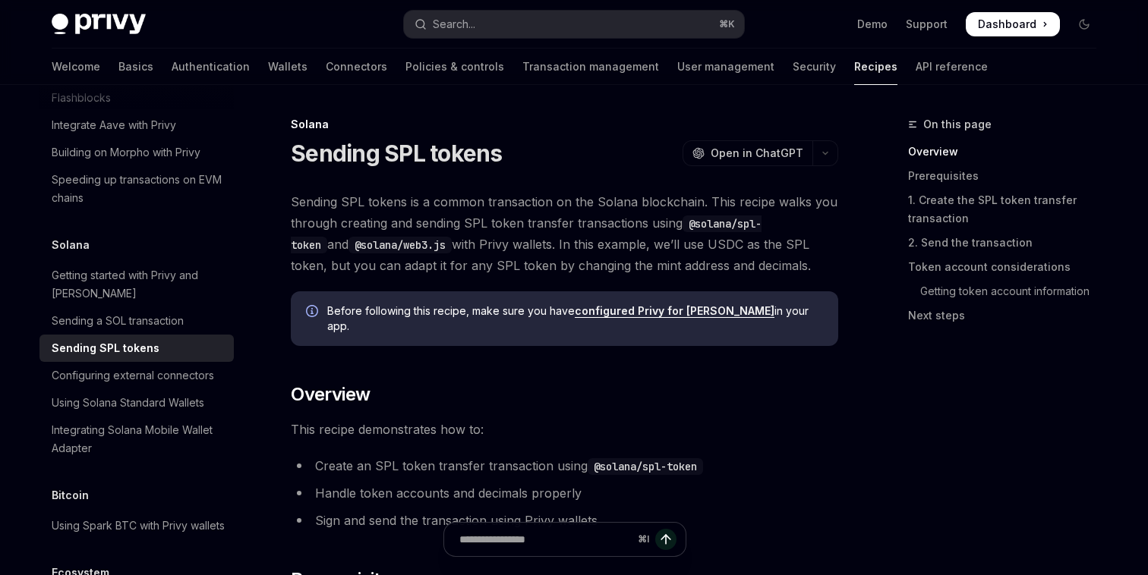
click at [635, 310] on link "configured Privy for [PERSON_NAME]" at bounding box center [675, 311] width 200 height 14
type textarea "*"
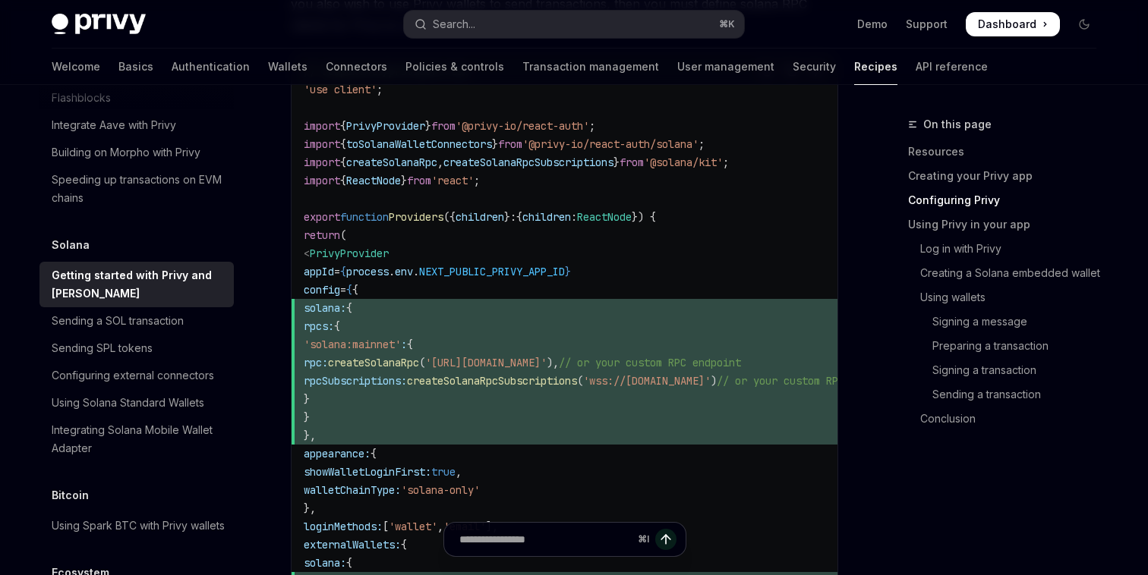
scroll to position [843, 0]
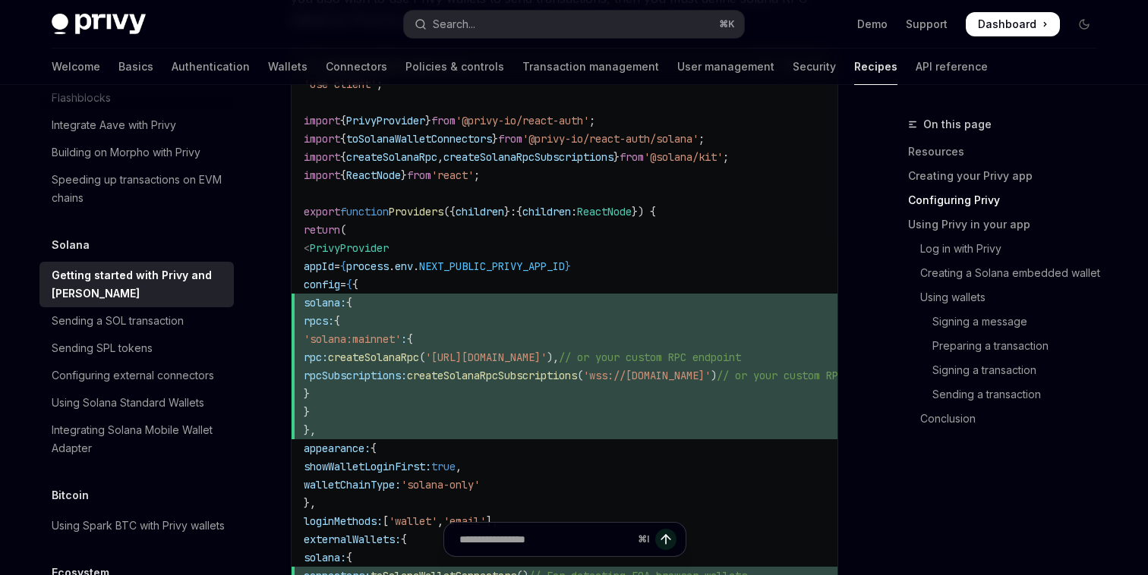
click at [481, 394] on span "}" at bounding box center [620, 394] width 632 height 18
drag, startPoint x: 357, startPoint y: 302, endPoint x: 452, endPoint y: 427, distance: 157.0
click at [452, 427] on code "// components/providers.tsx 'use client' ; import { PrivyProvider } from '@priv…" at bounding box center [620, 421] width 632 height 729
copy code "solana: { rpcs: { 'solana:mainnet' : { rpc: createSolanaRpc ( 'https://api.main…"
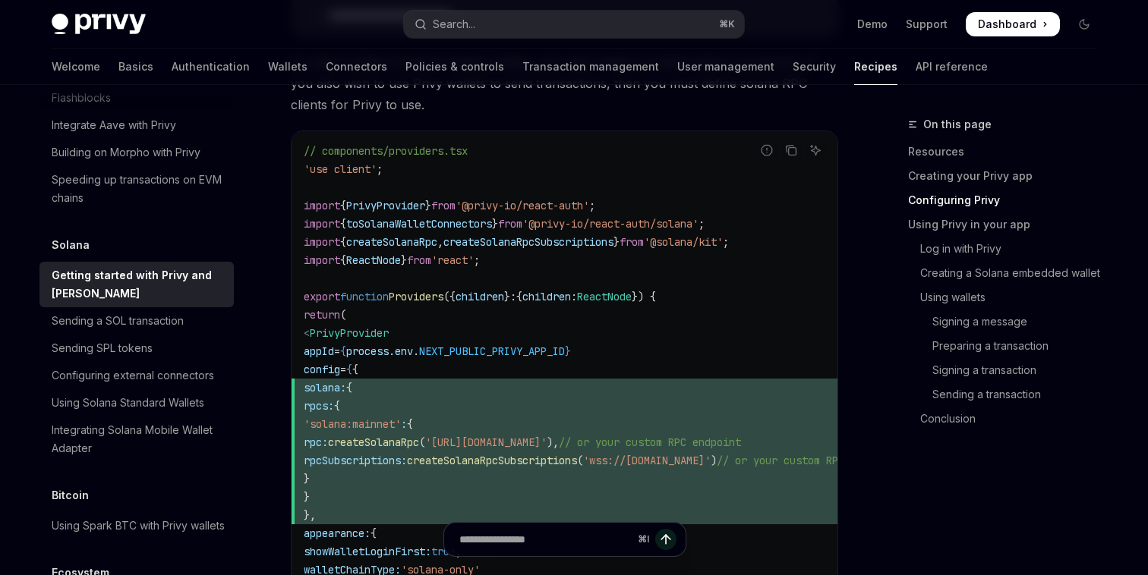
scroll to position [755, 0]
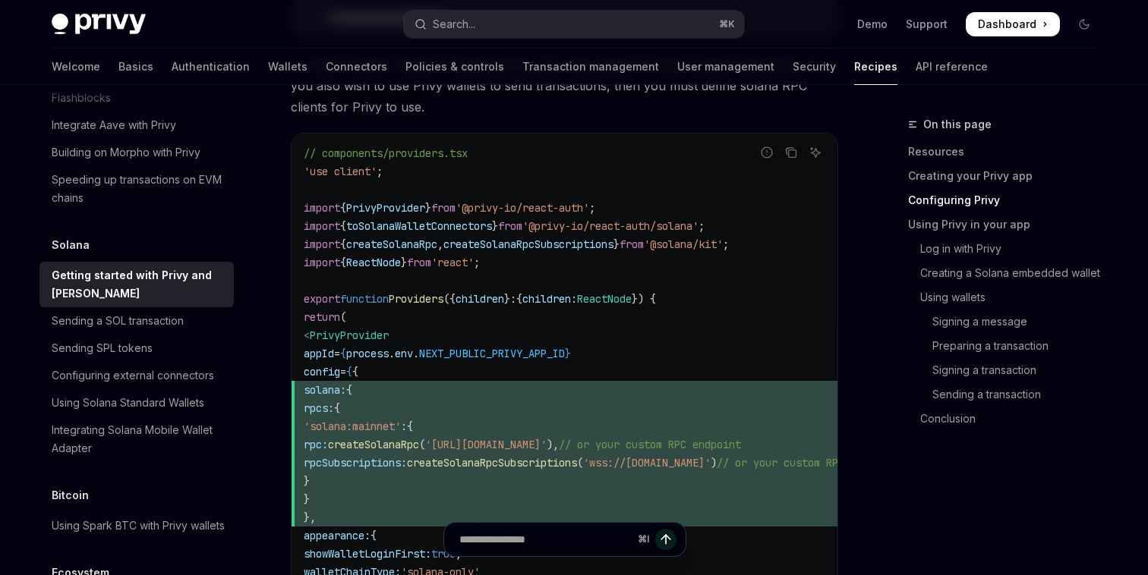
click at [432, 242] on span "createSolanaRpc" at bounding box center [391, 245] width 91 height 14
click at [433, 243] on span "createSolanaRpc" at bounding box center [391, 245] width 91 height 14
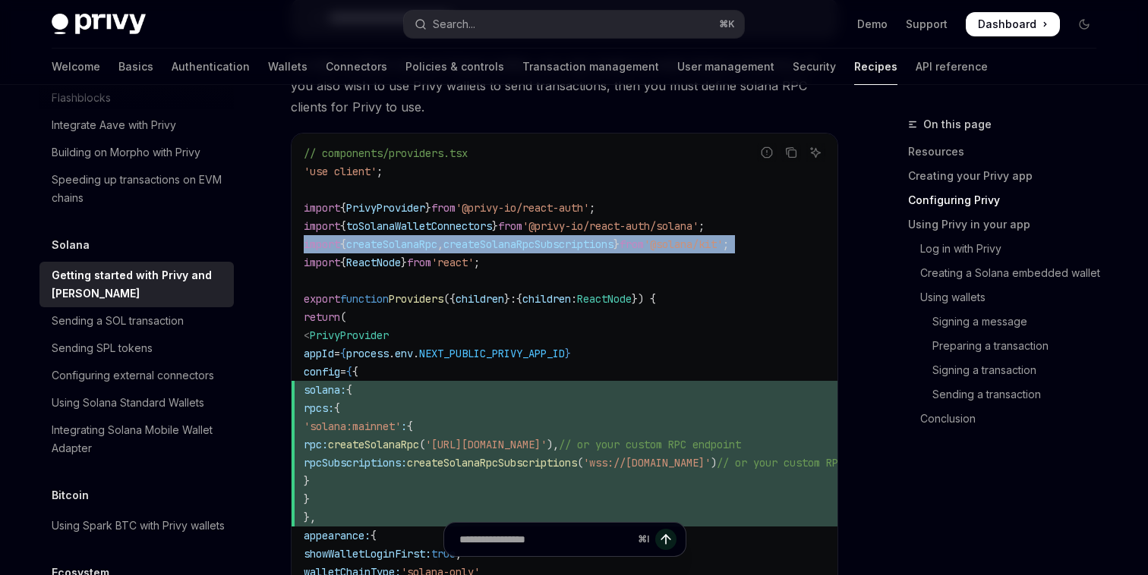
click at [433, 243] on span "createSolanaRpc" at bounding box center [391, 245] width 91 height 14
